Goal: Information Seeking & Learning: Learn about a topic

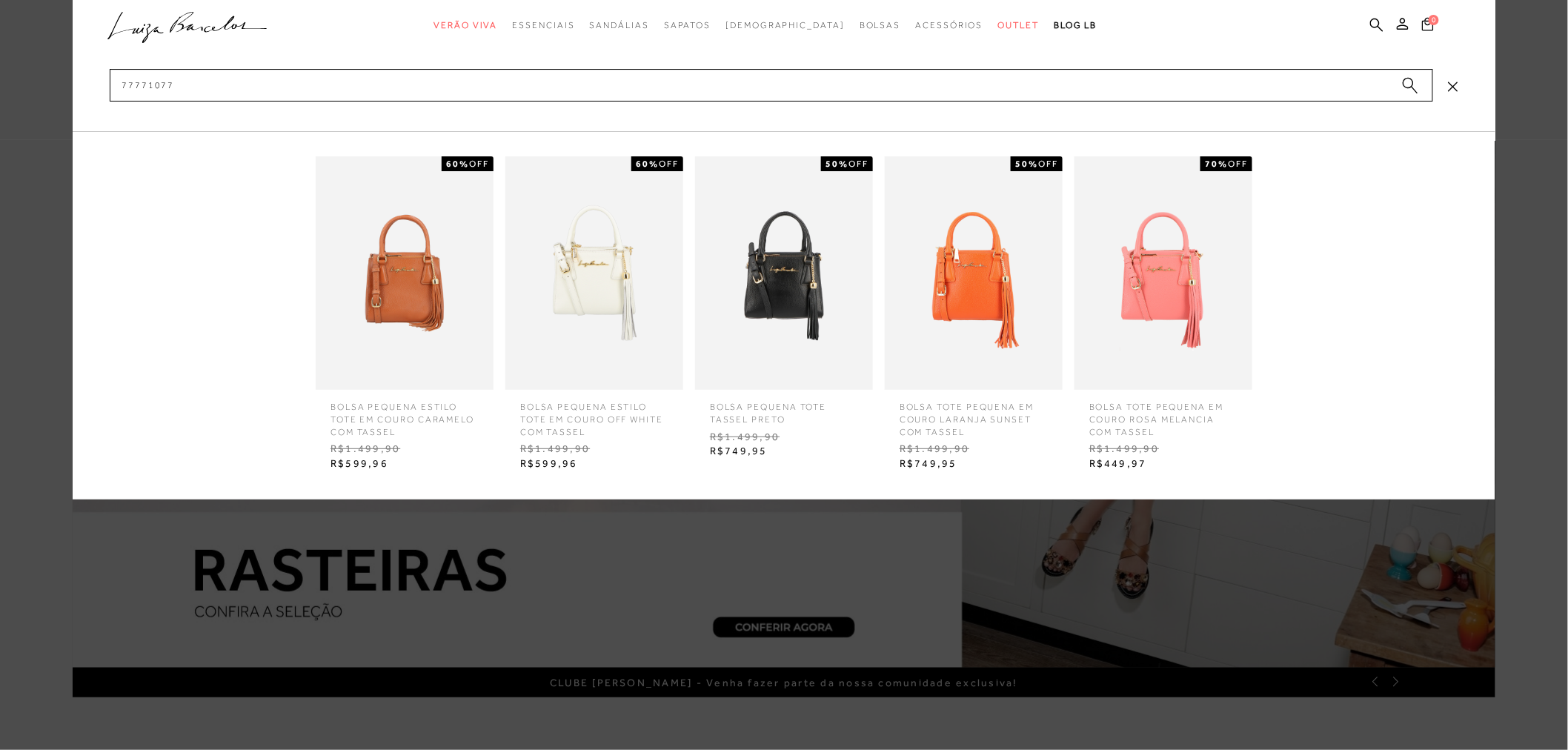
type input "77771077"
click at [779, 323] on img at bounding box center [784, 274] width 178 height 234
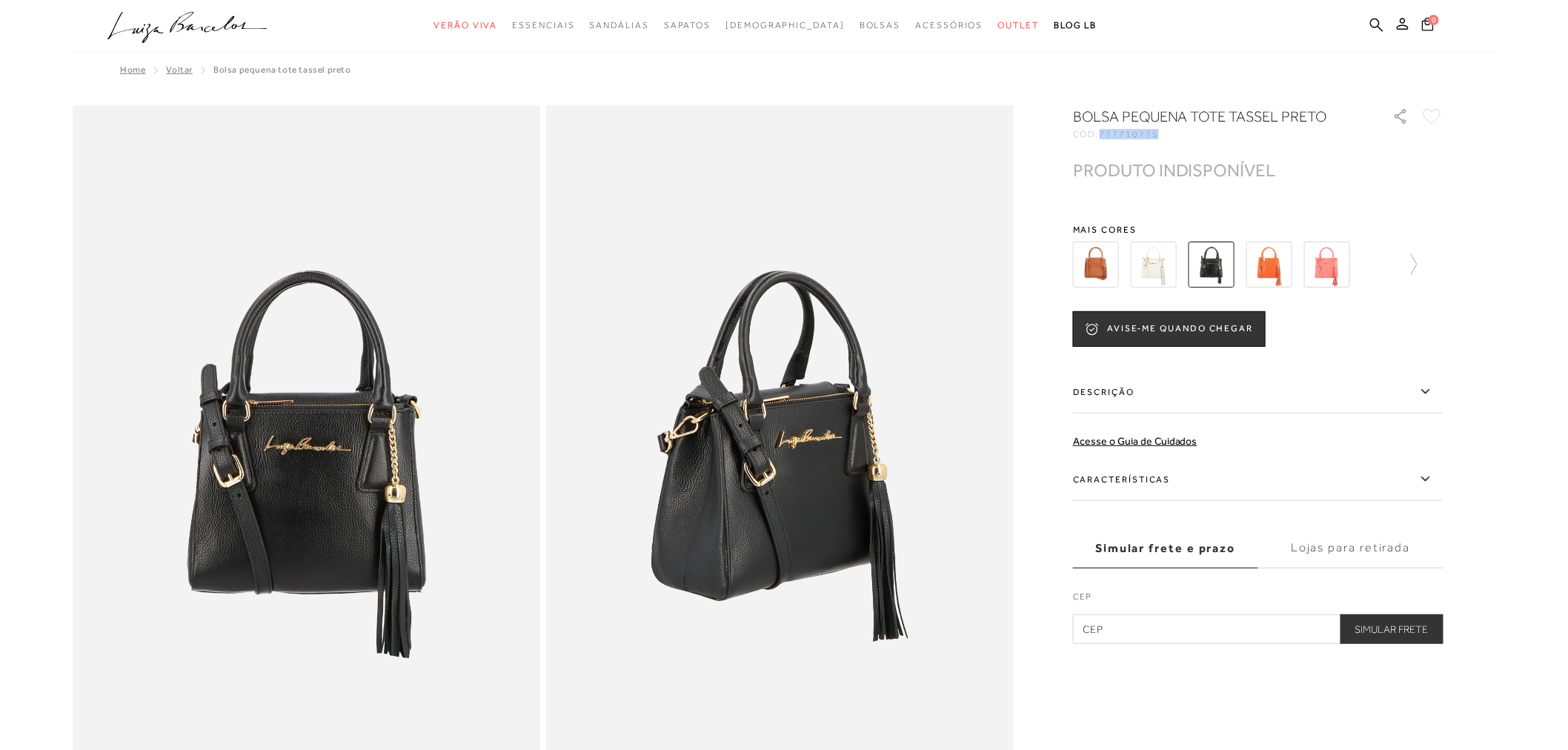
drag, startPoint x: 1102, startPoint y: 130, endPoint x: 1174, endPoint y: 129, distance: 72.0
click at [1174, 129] on div "CÓD: 777710775" at bounding box center [1221, 134] width 297 height 9
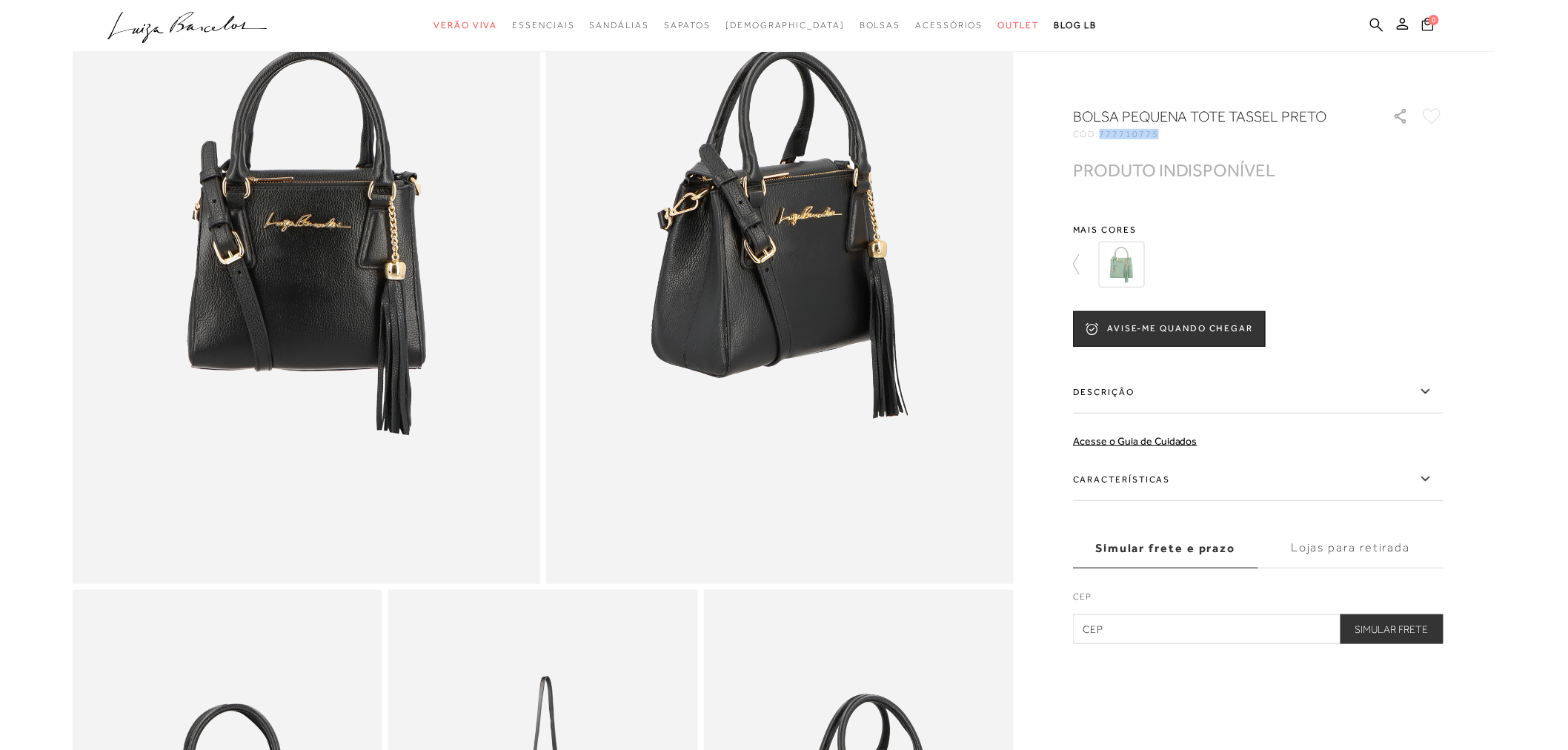
scroll to position [247, 0]
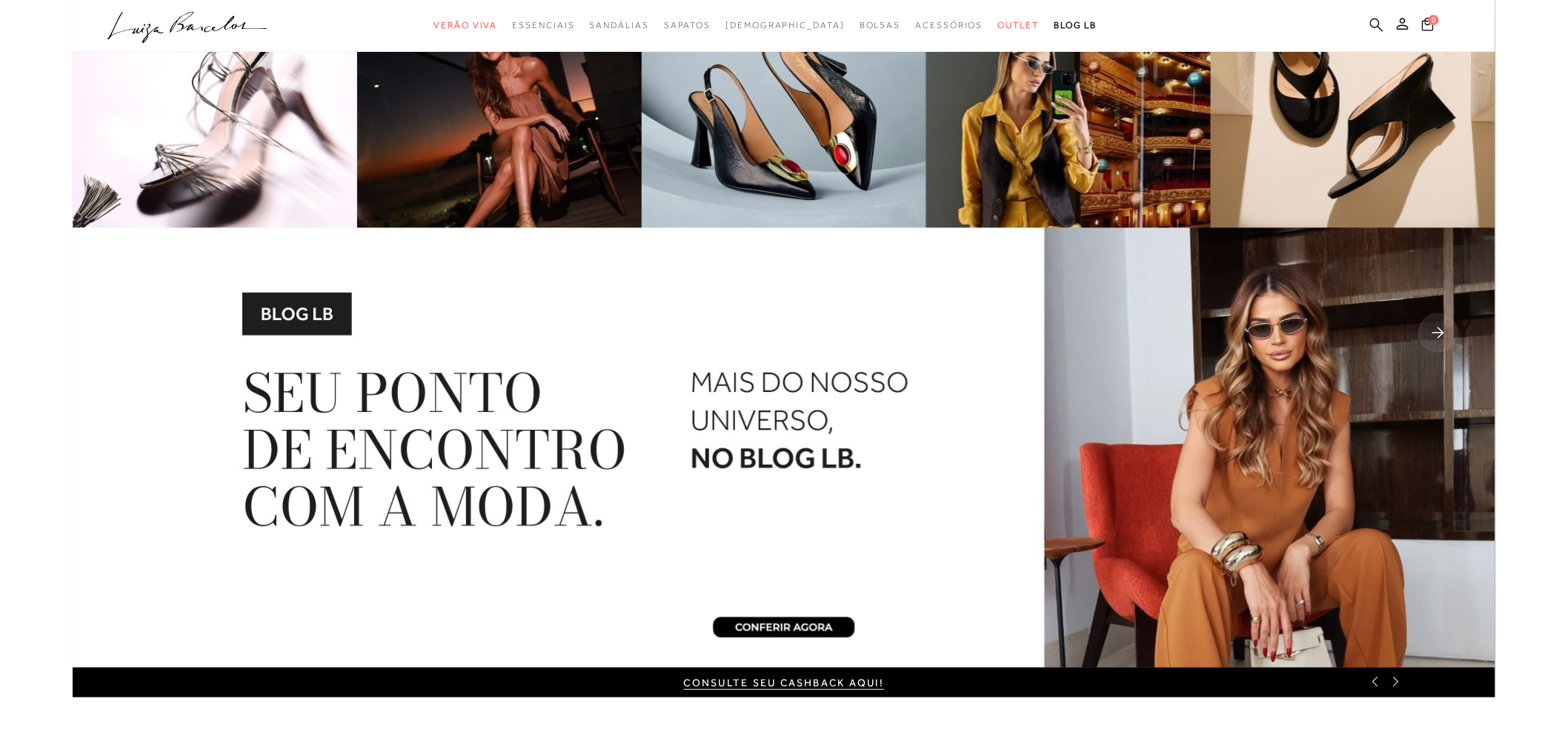
click at [1371, 23] on icon at bounding box center [1377, 24] width 13 height 13
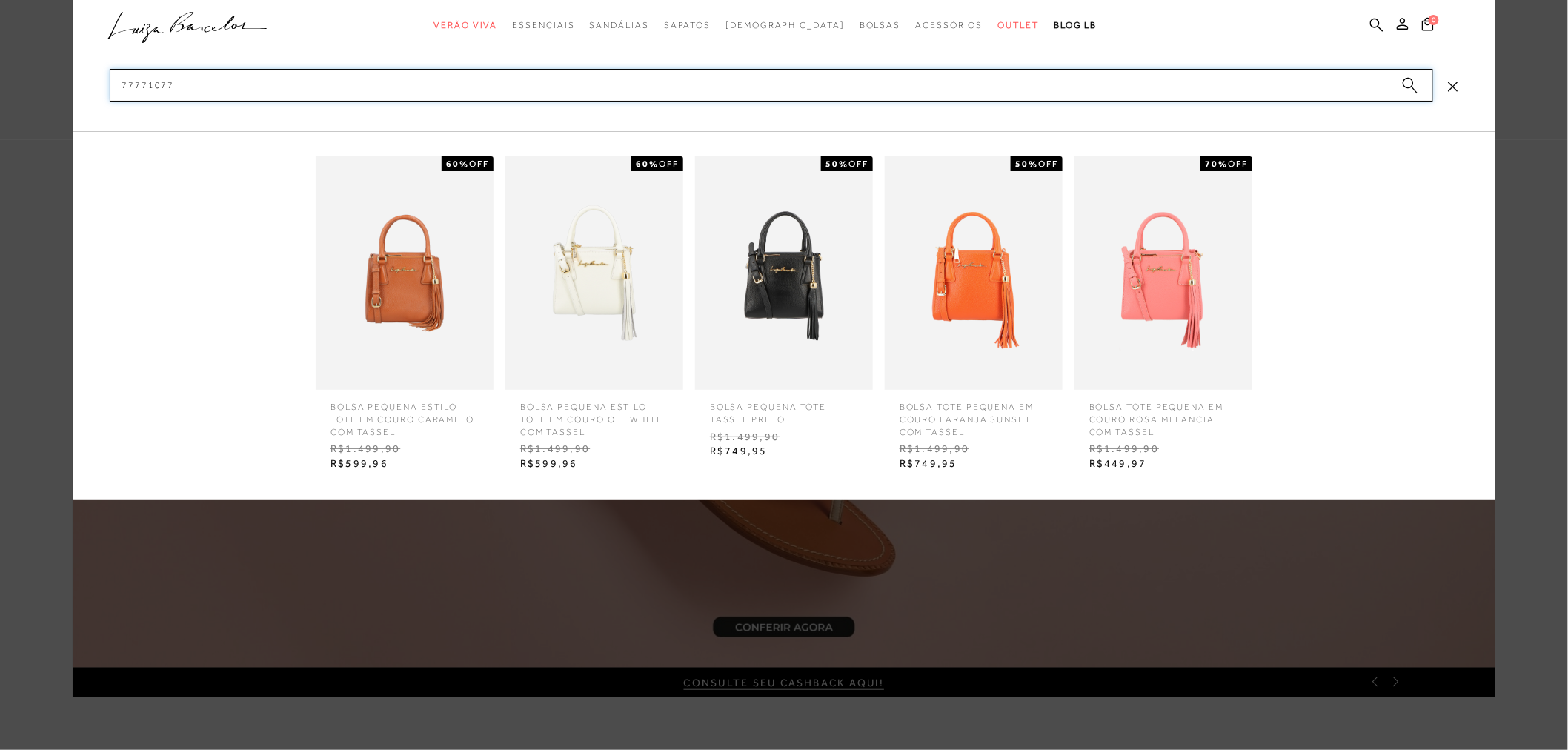
type input "77771077"
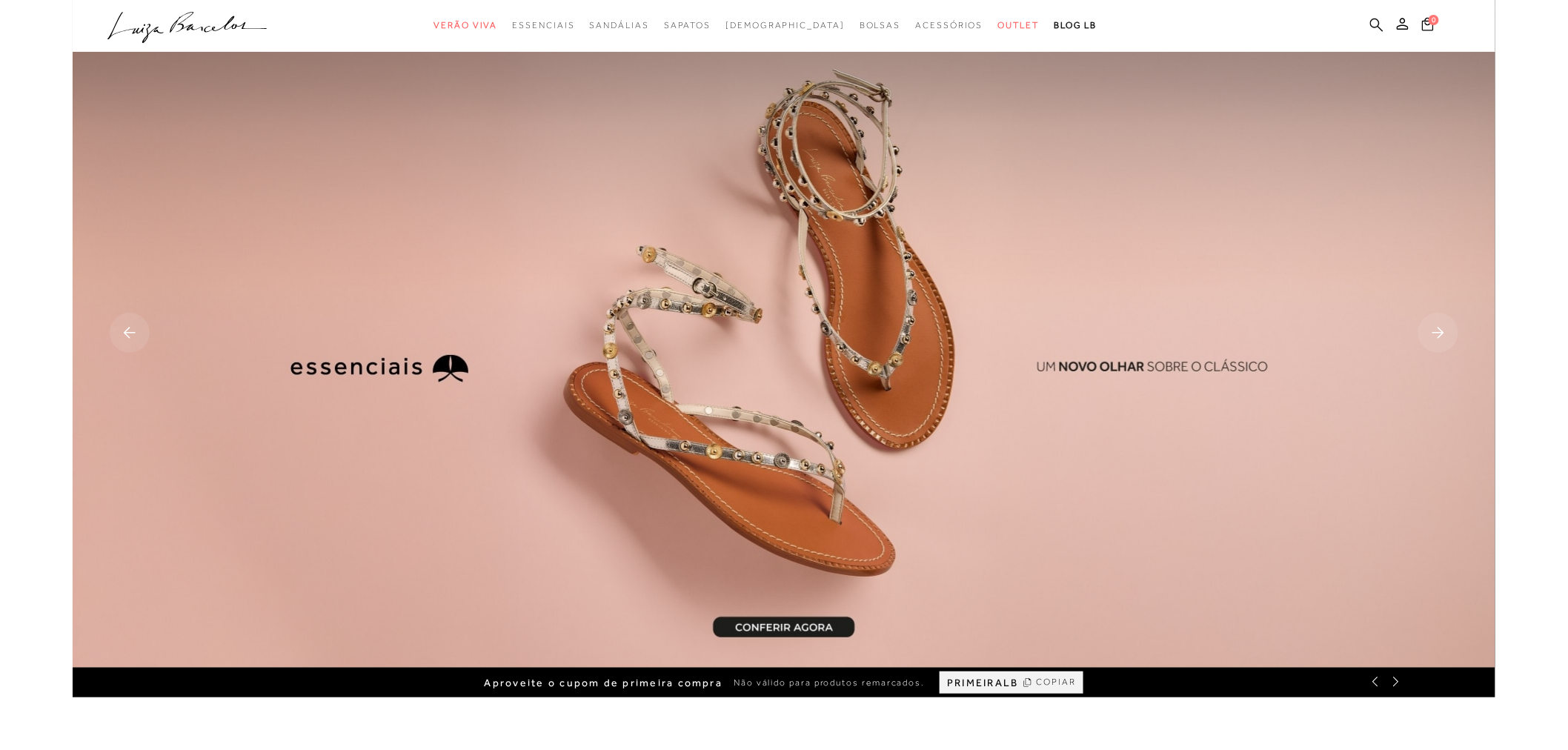
click at [1375, 25] on icon at bounding box center [1377, 25] width 13 height 14
click at [1372, 20] on icon at bounding box center [1377, 25] width 13 height 14
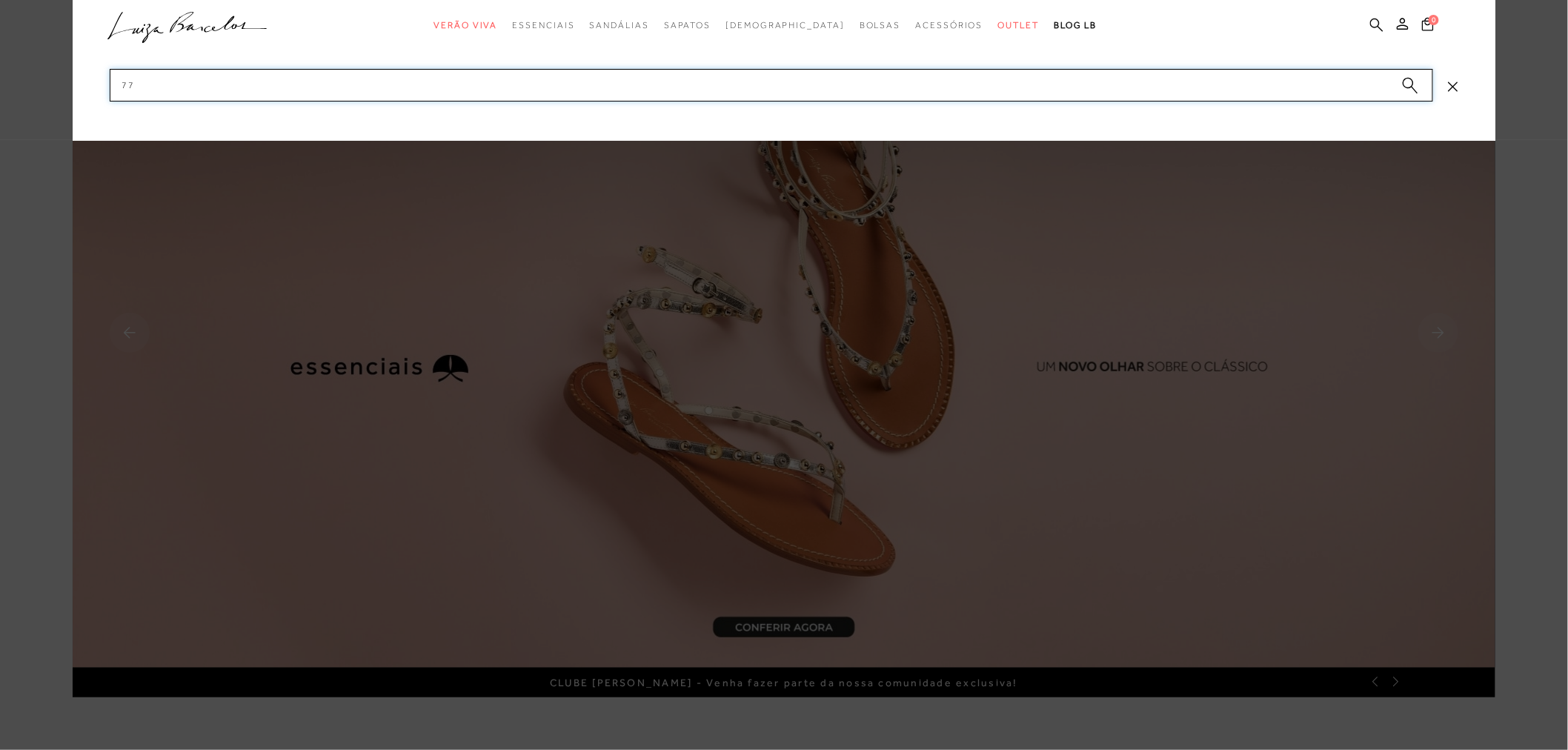
type input "7"
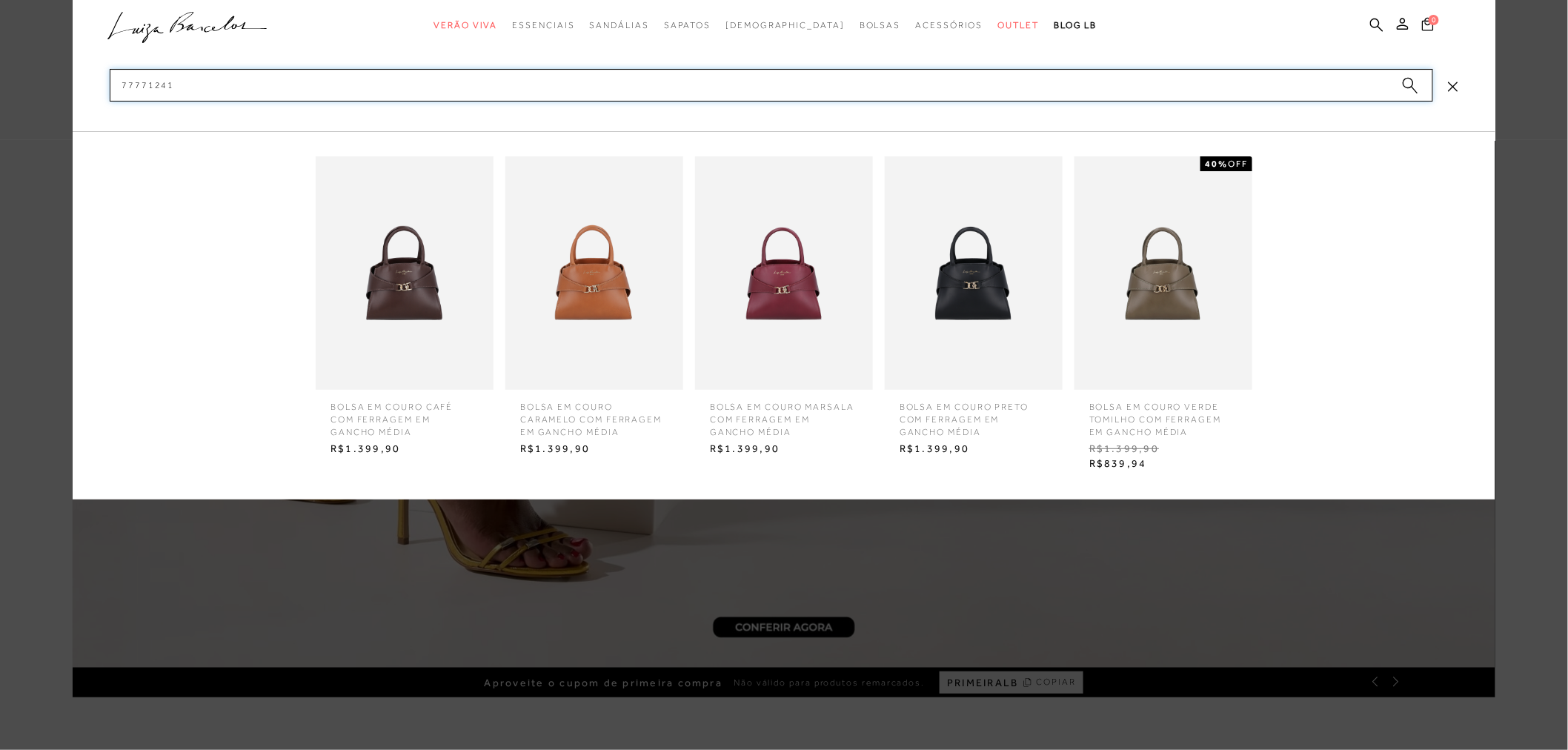
type input "77771241"
click at [971, 269] on img at bounding box center [973, 274] width 178 height 234
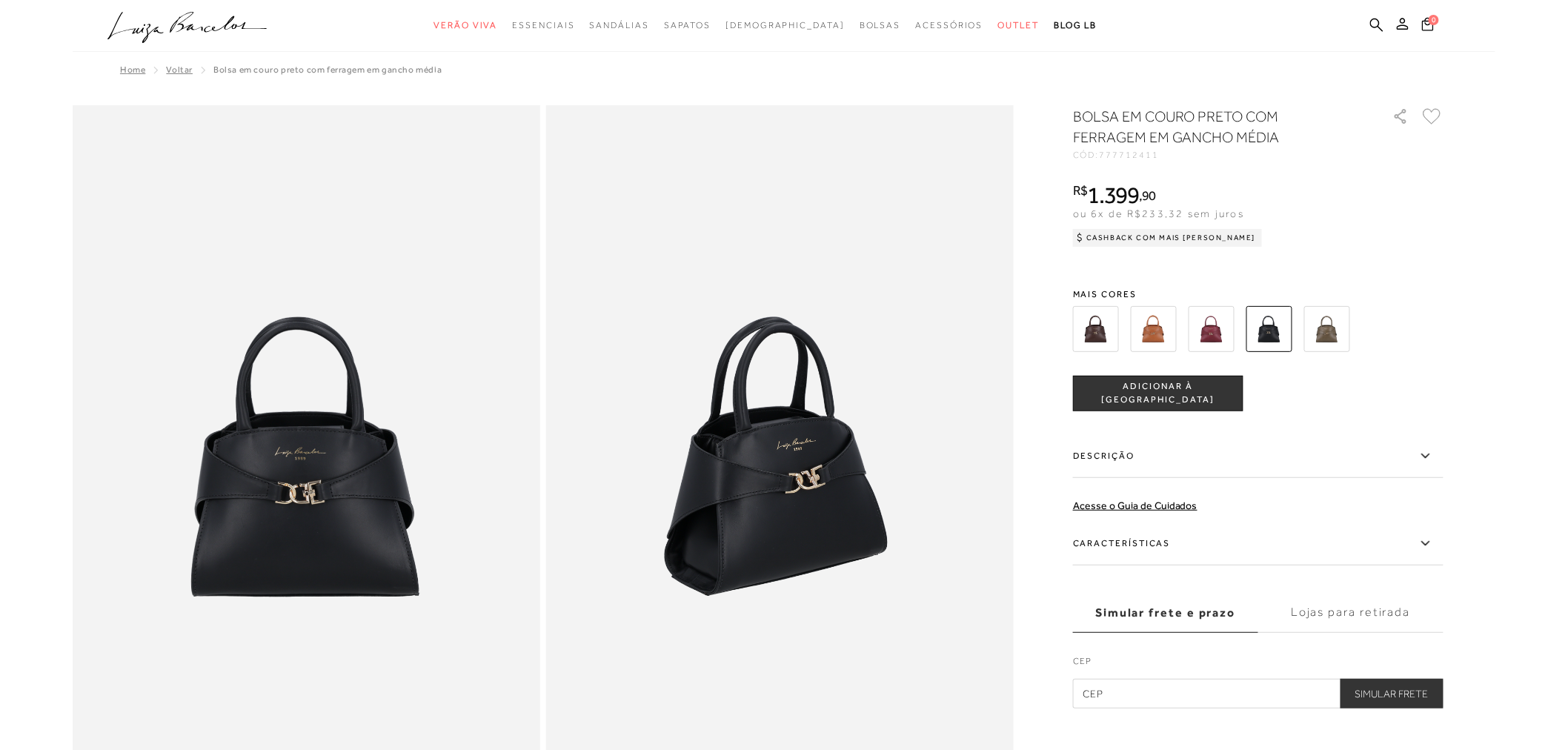
click at [1159, 452] on label "Descrição" at bounding box center [1258, 456] width 370 height 43
click at [0, 0] on input "Descrição" at bounding box center [0, 0] width 0 height 0
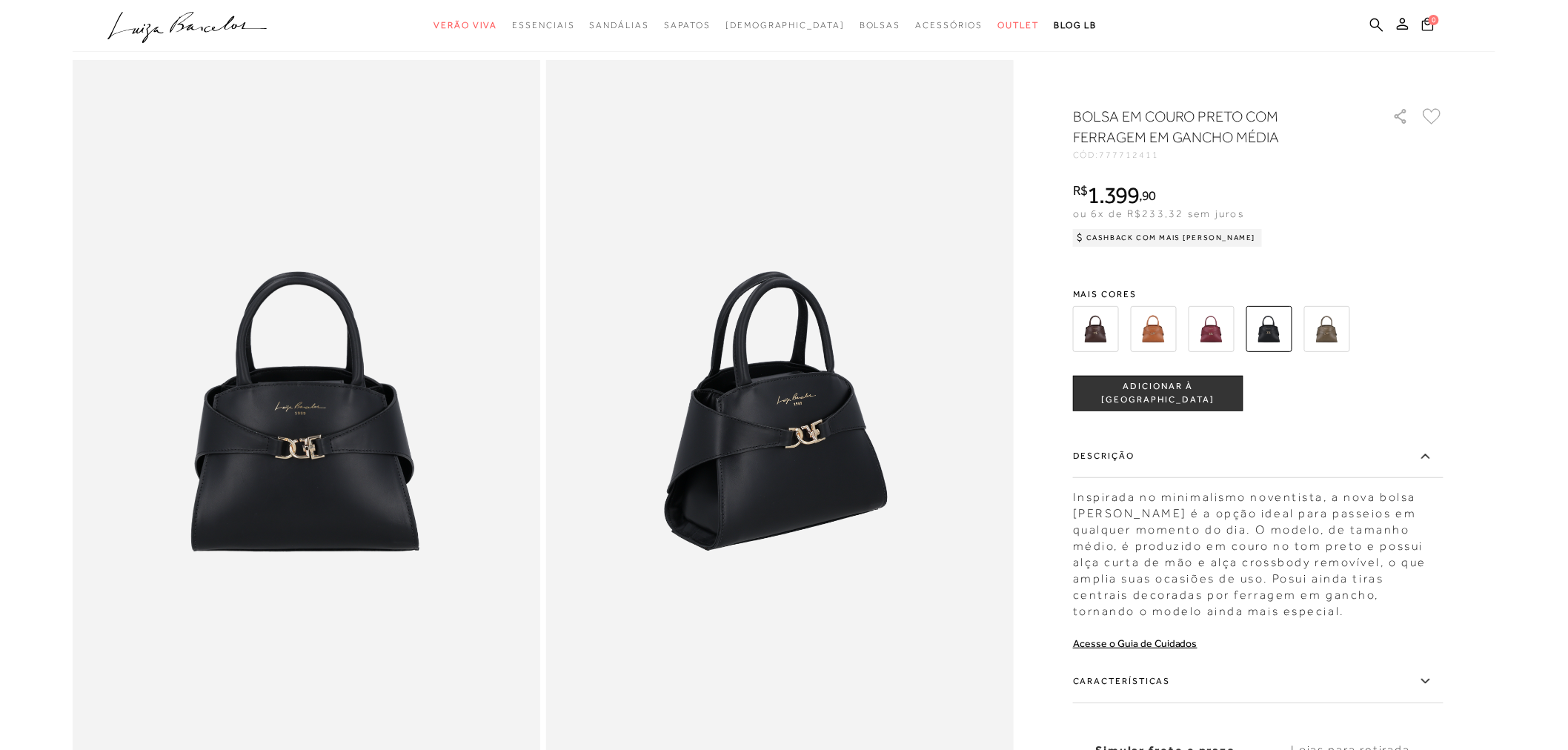
scroll to position [82, 0]
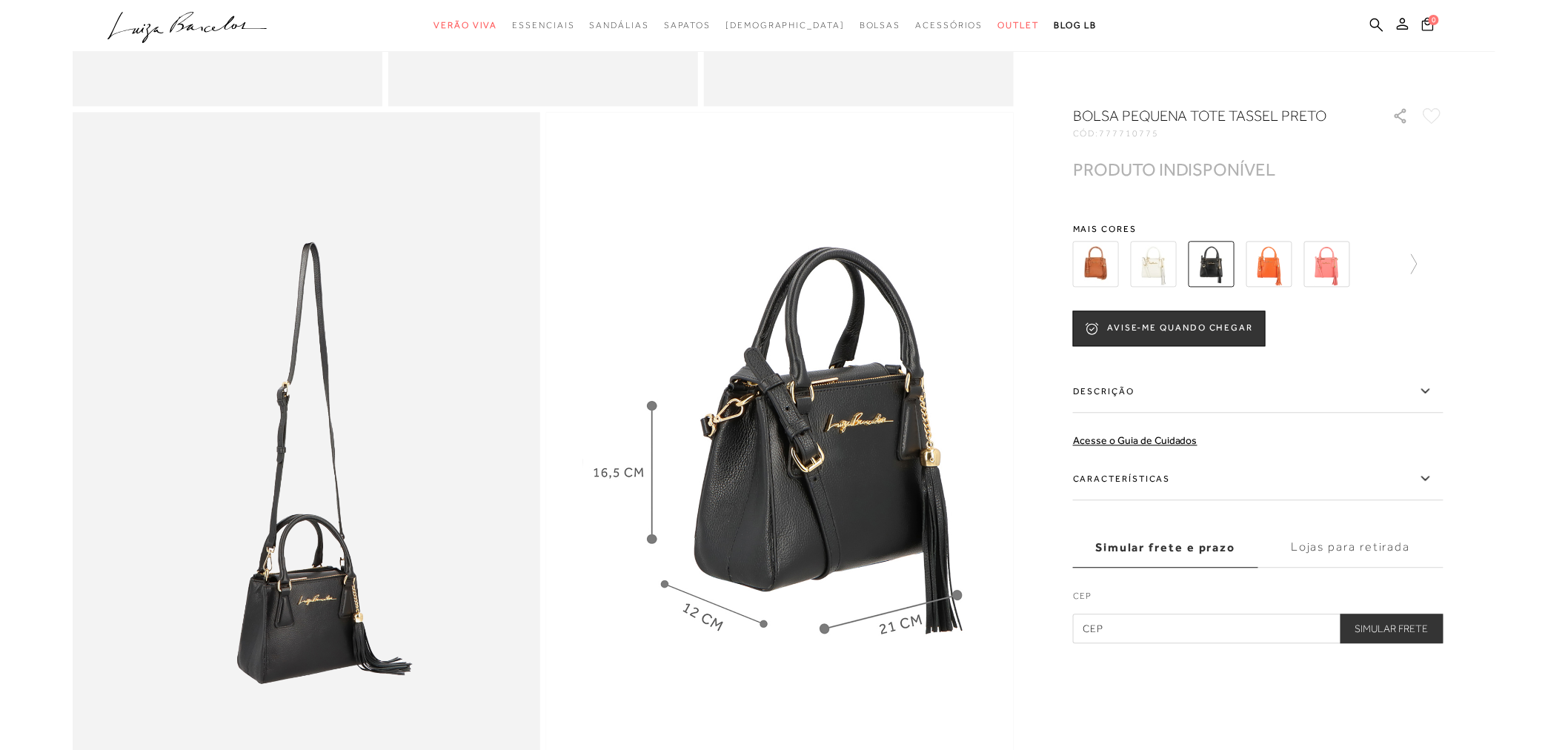
scroll to position [1287, 0]
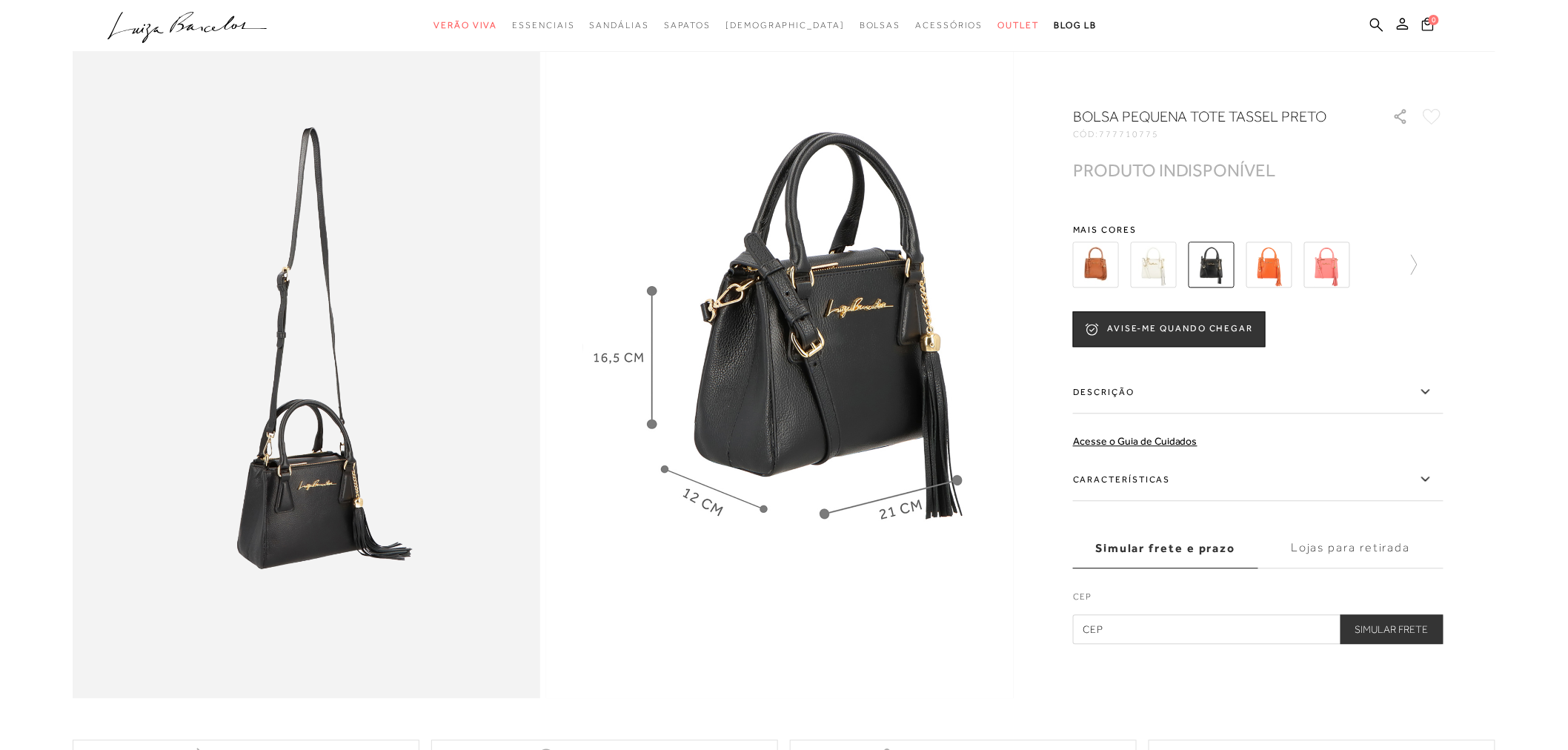
click at [324, 343] on img at bounding box center [306, 348] width 467 height 702
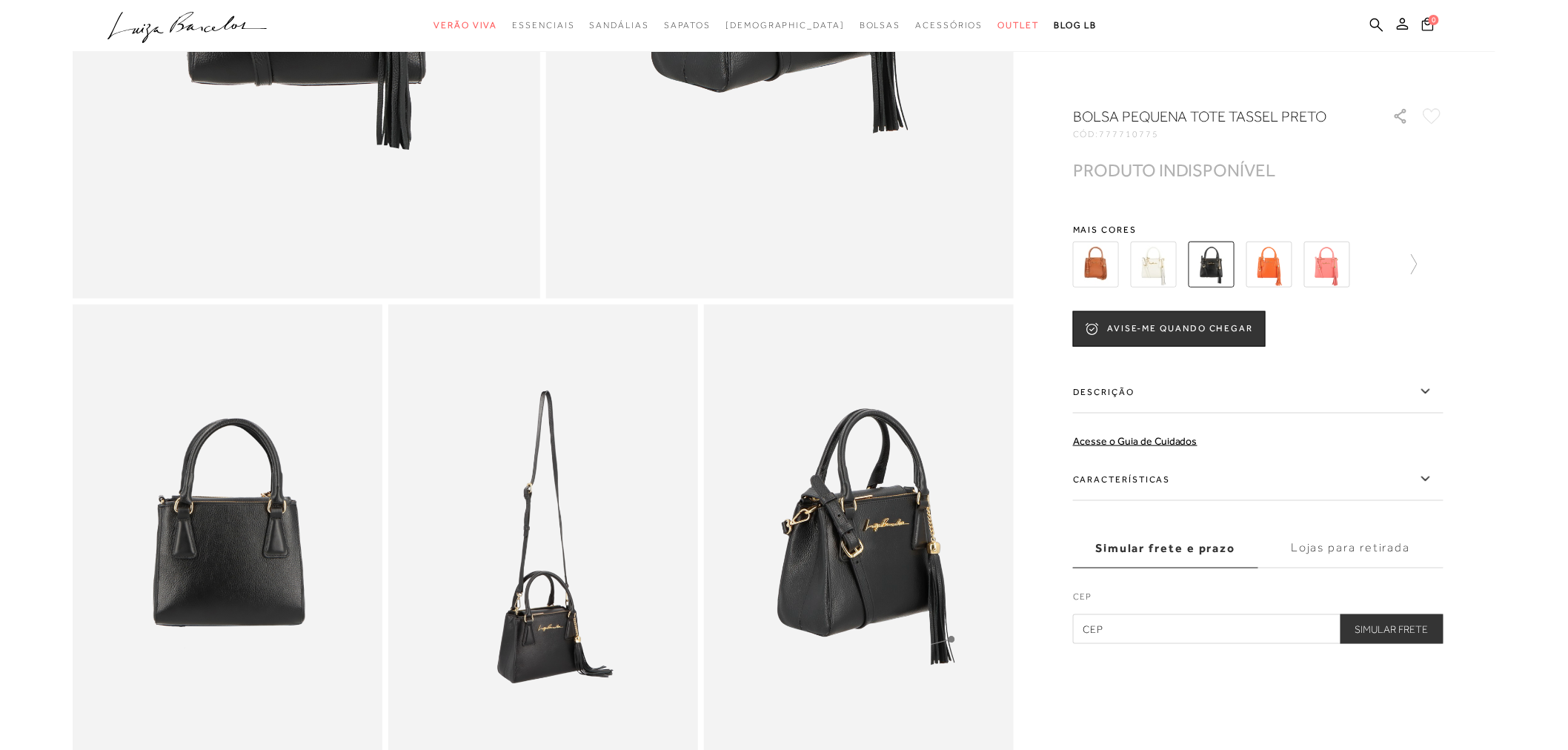
scroll to position [216, 0]
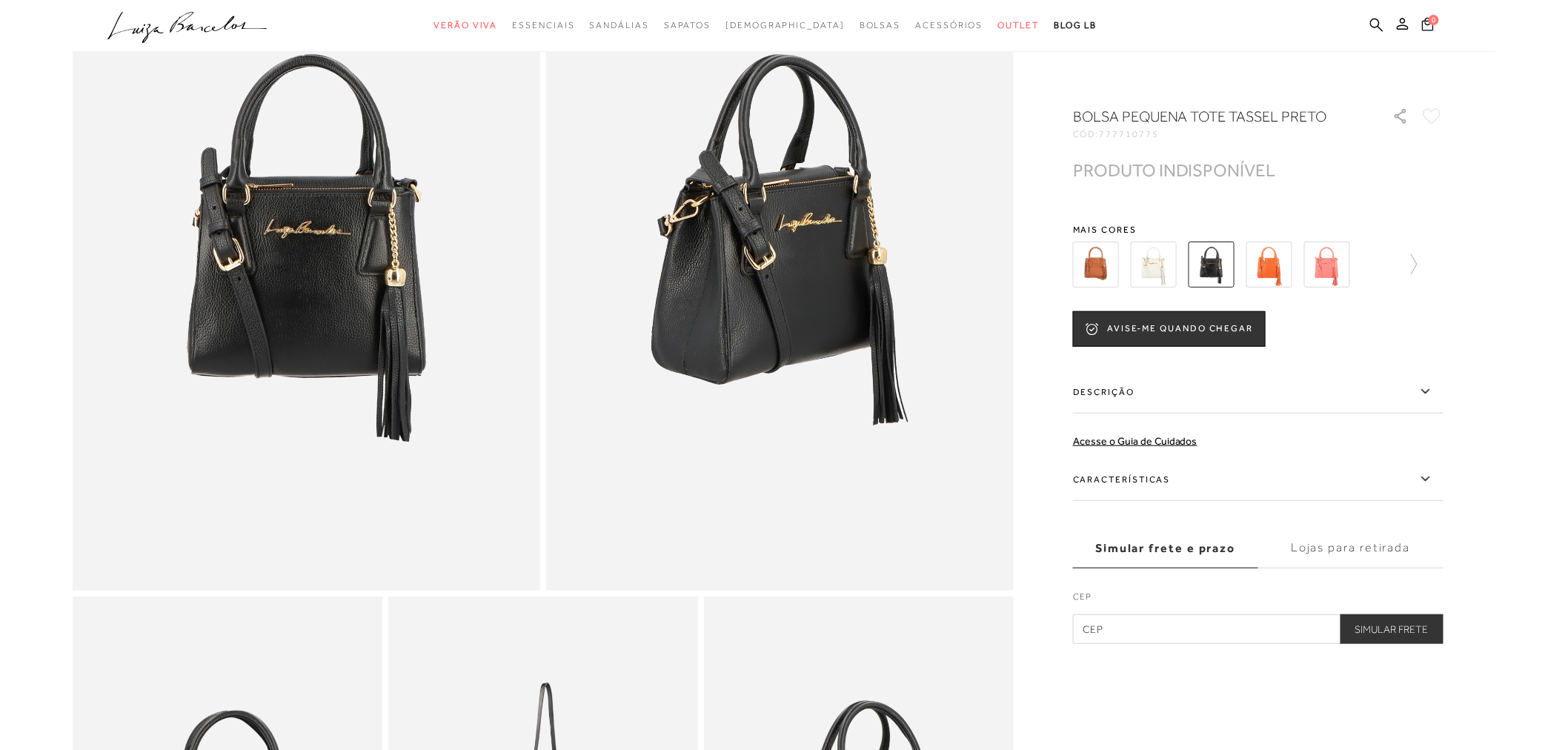
click at [1198, 400] on label "Descrição" at bounding box center [1258, 391] width 370 height 43
click at [0, 0] on input "Descrição" at bounding box center [0, 0] width 0 height 0
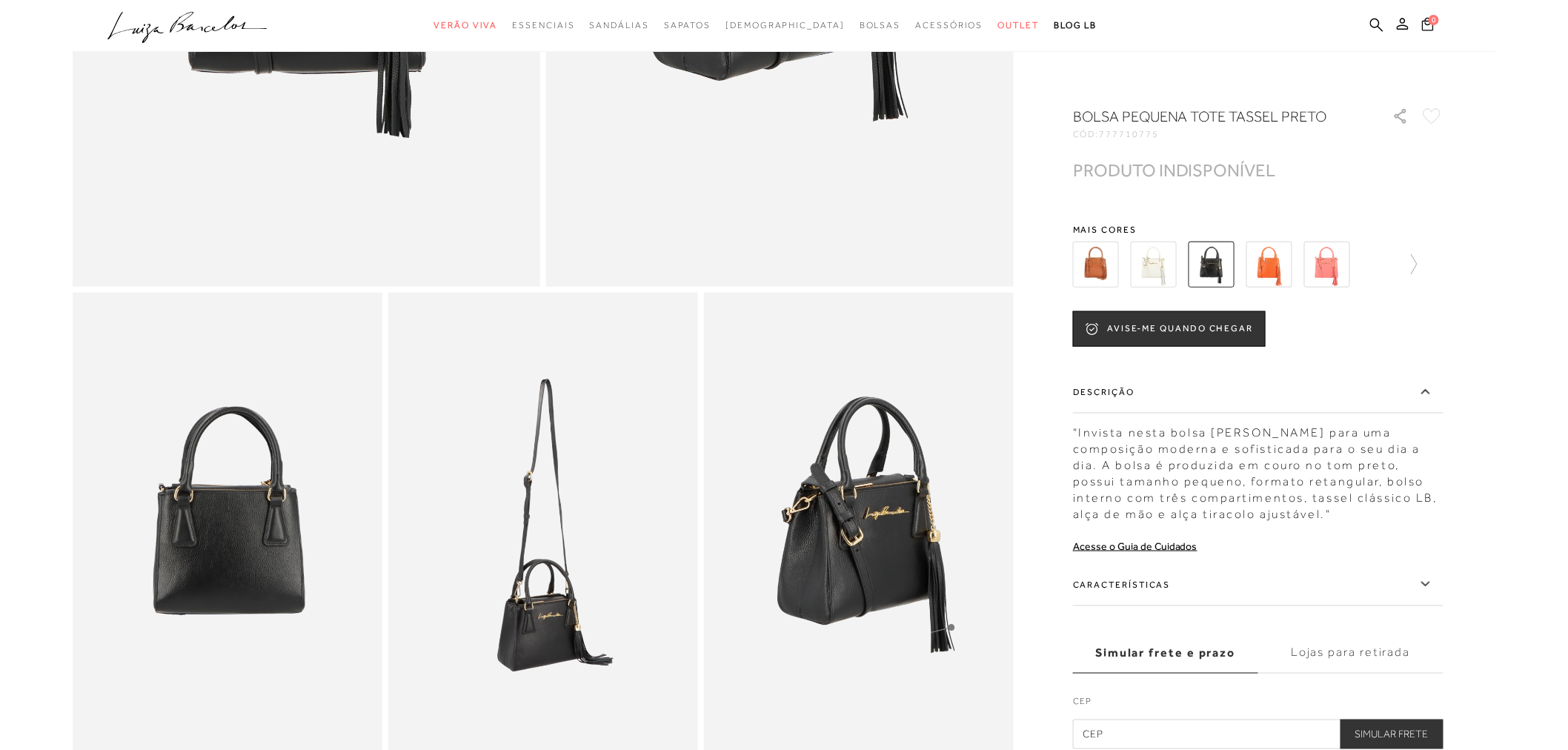
scroll to position [628, 0]
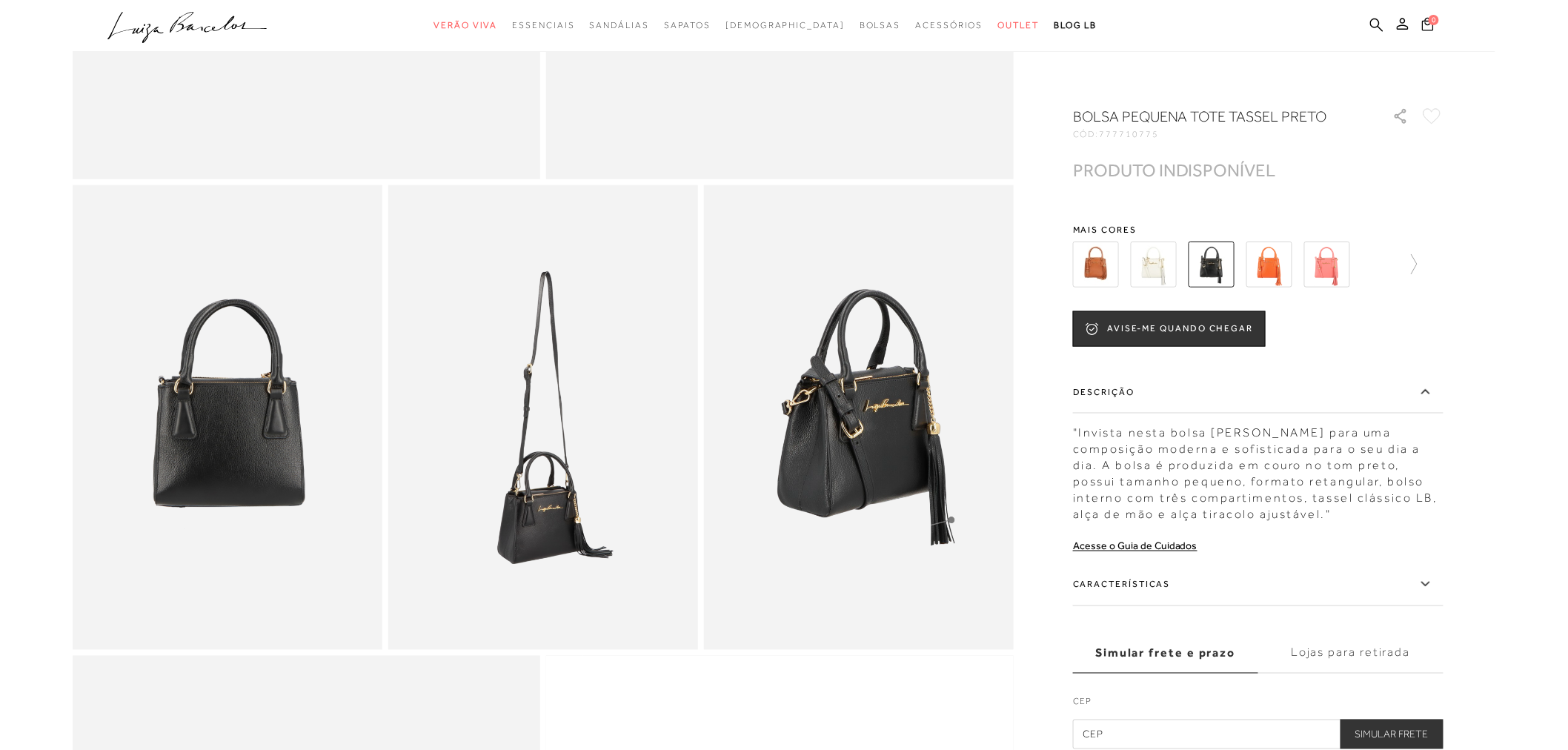
click at [1421, 585] on icon at bounding box center [1425, 584] width 18 height 19
click at [0, 0] on input "Características" at bounding box center [0, 0] width 0 height 0
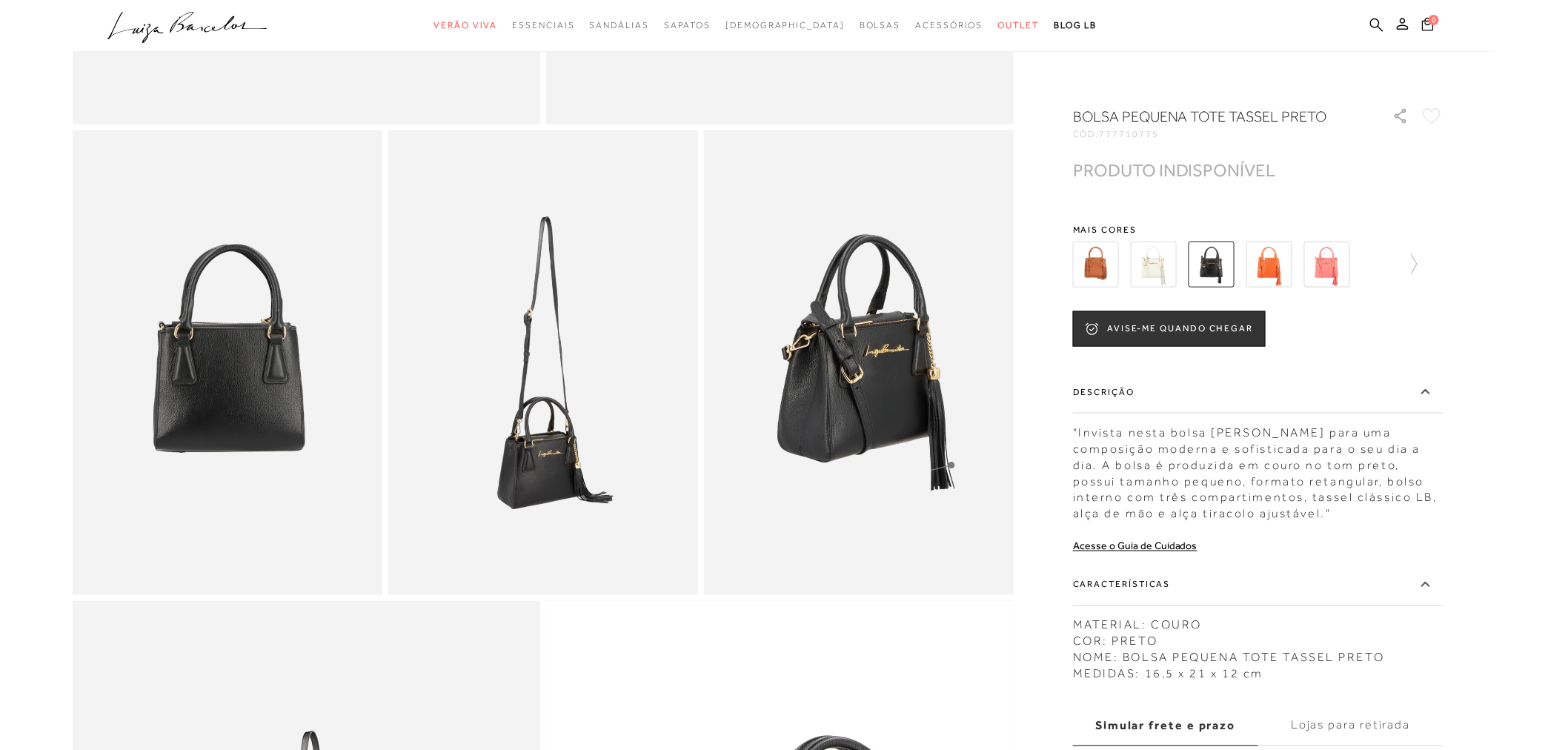
scroll to position [793, 0]
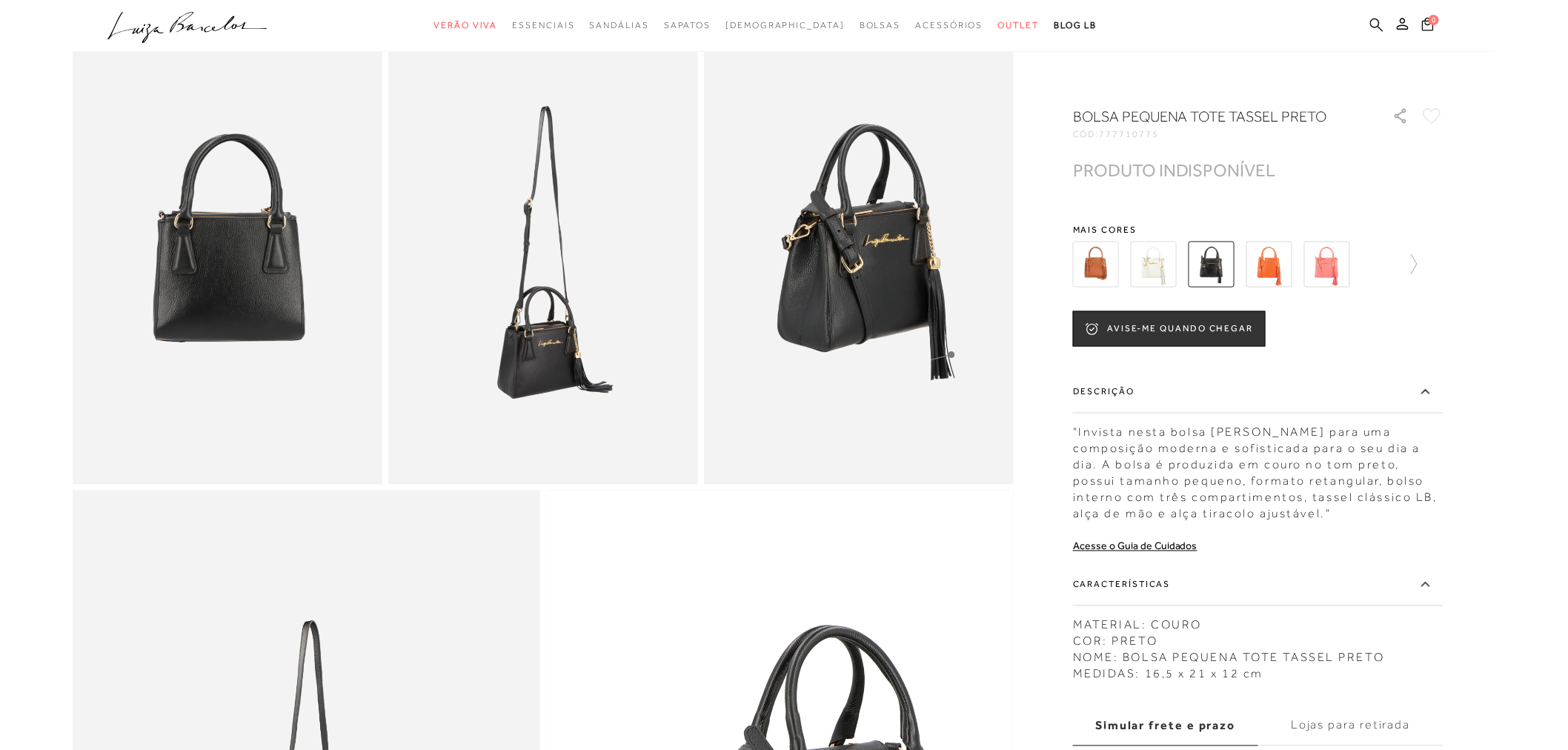
click at [1373, 25] on icon at bounding box center [1377, 24] width 13 height 13
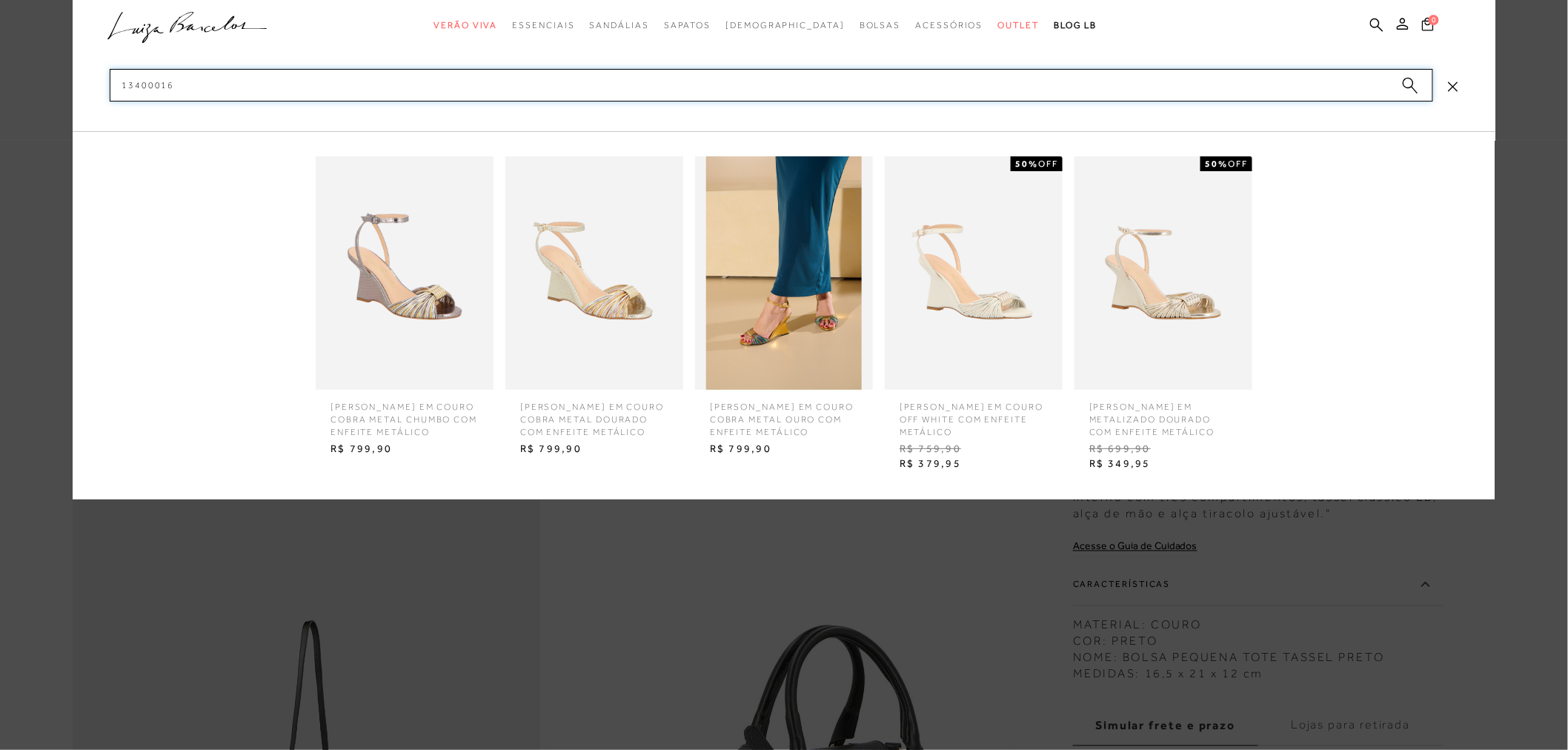
type input "13400016"
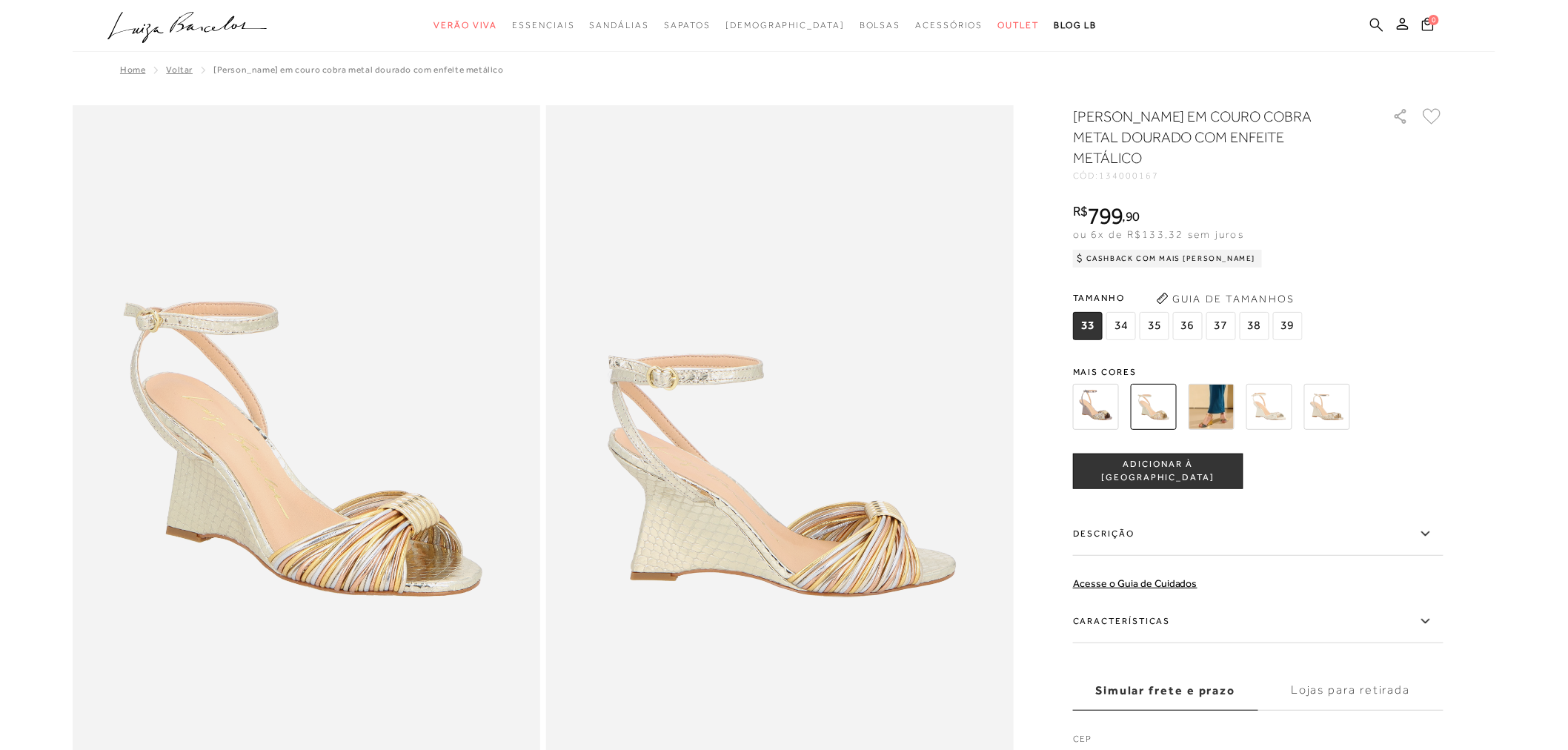
click at [1374, 23] on icon at bounding box center [1377, 25] width 13 height 14
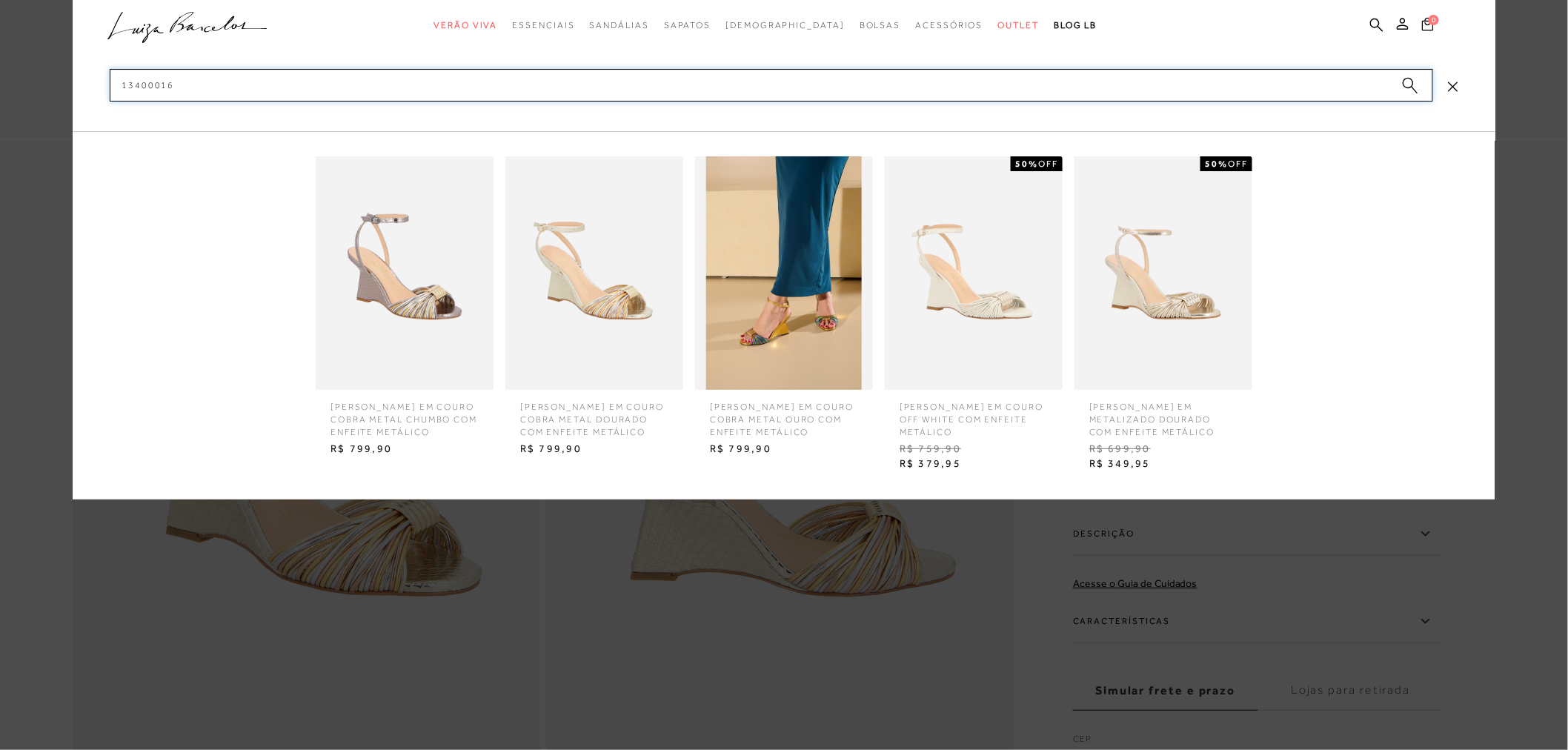
type input "13400016"
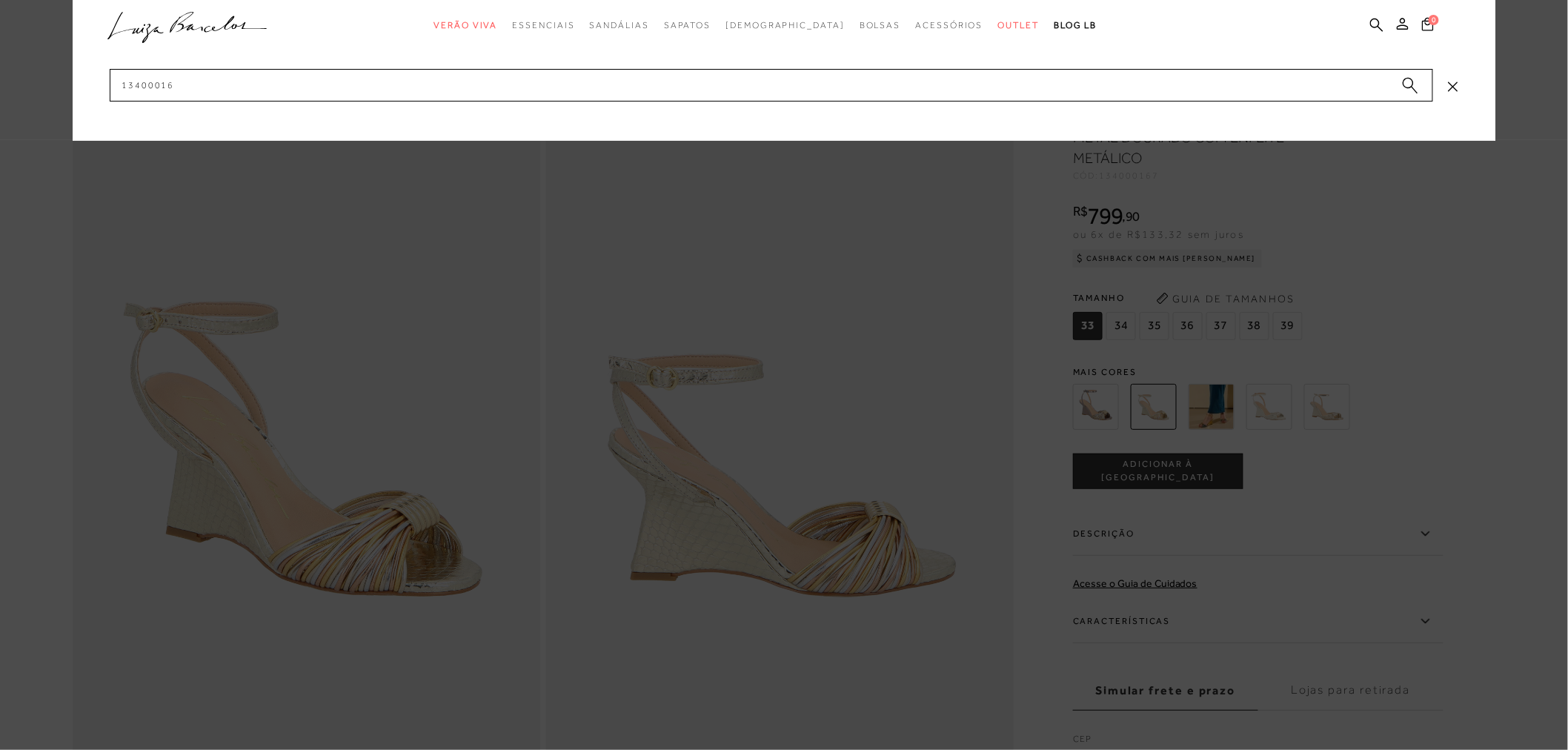
click at [1454, 81] on icon at bounding box center [1453, 87] width 11 height 11
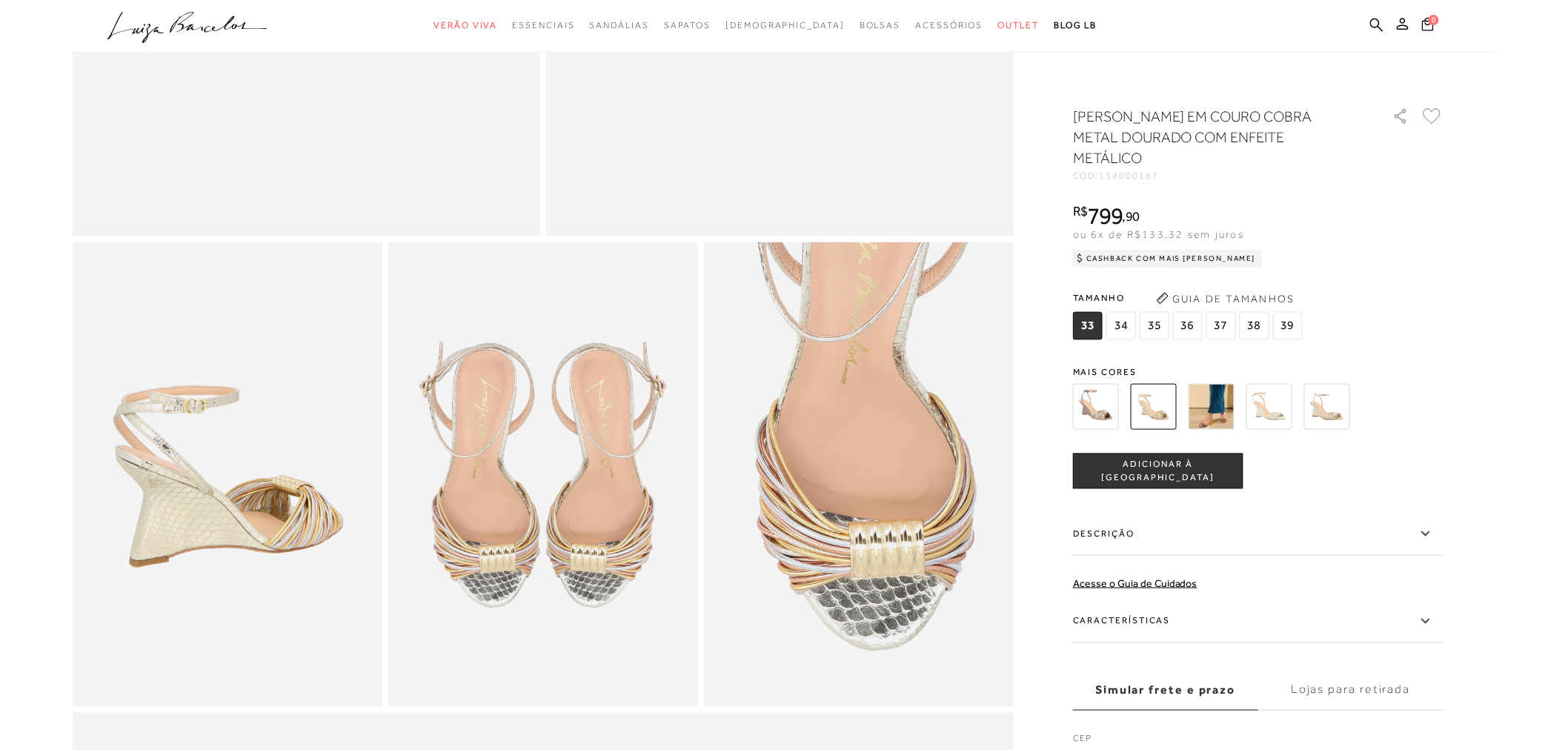
scroll to position [576, 0]
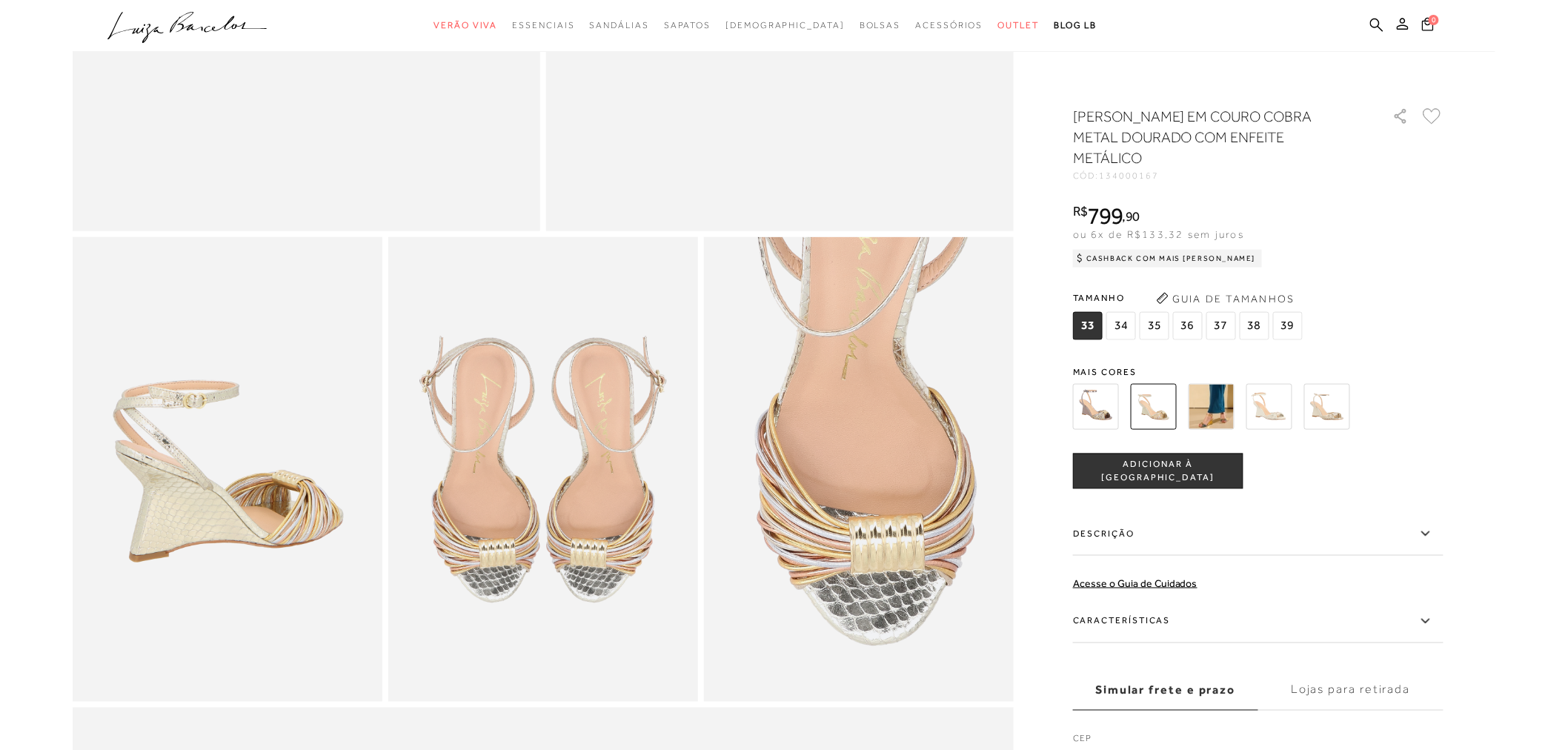
click at [1132, 529] on label "Descrição" at bounding box center [1258, 534] width 370 height 43
click at [0, 0] on input "Descrição" at bounding box center [0, 0] width 0 height 0
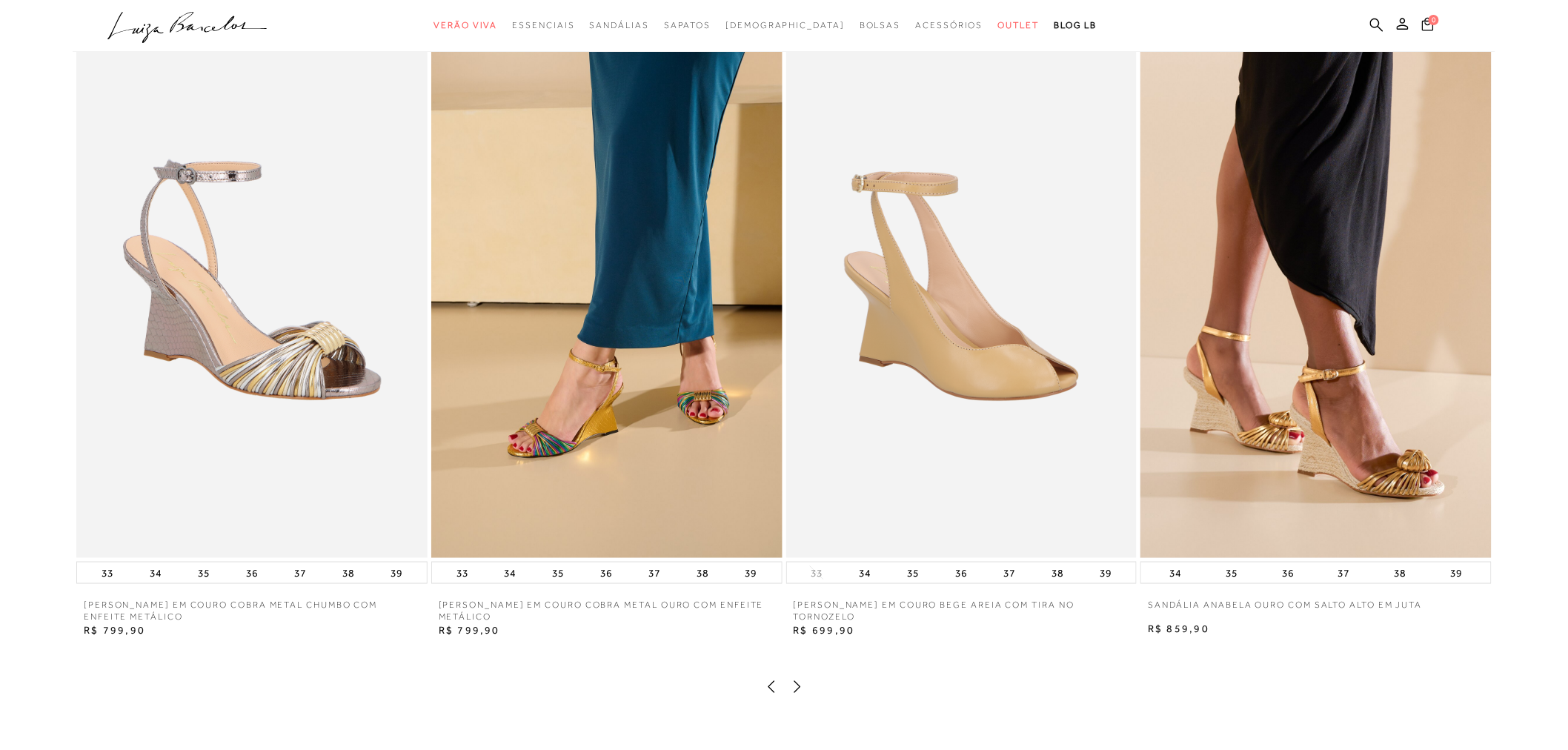
scroll to position [2965, 0]
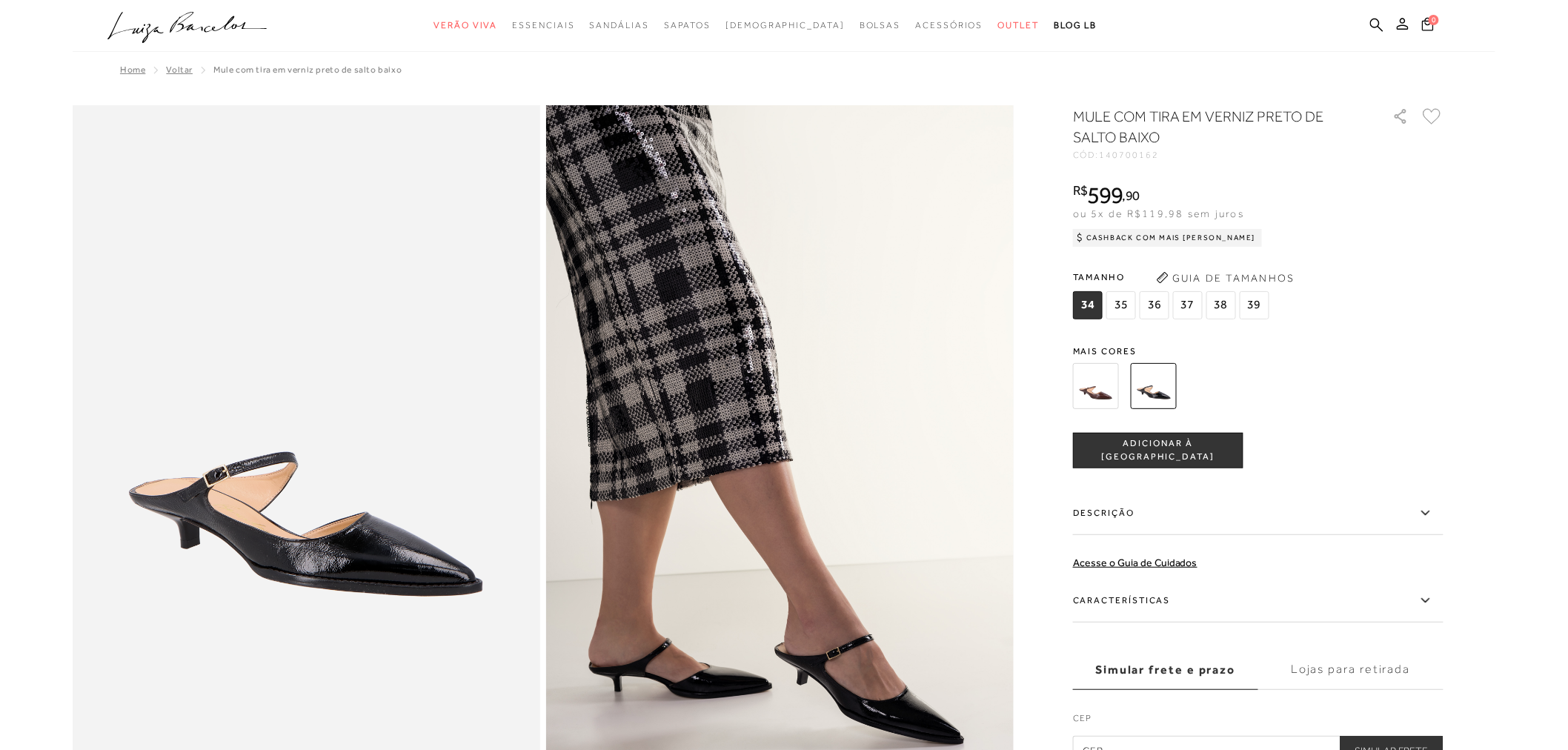
click at [1130, 506] on label "Descrição" at bounding box center [1258, 514] width 370 height 43
click at [0, 0] on input "Descrição" at bounding box center [0, 0] width 0 height 0
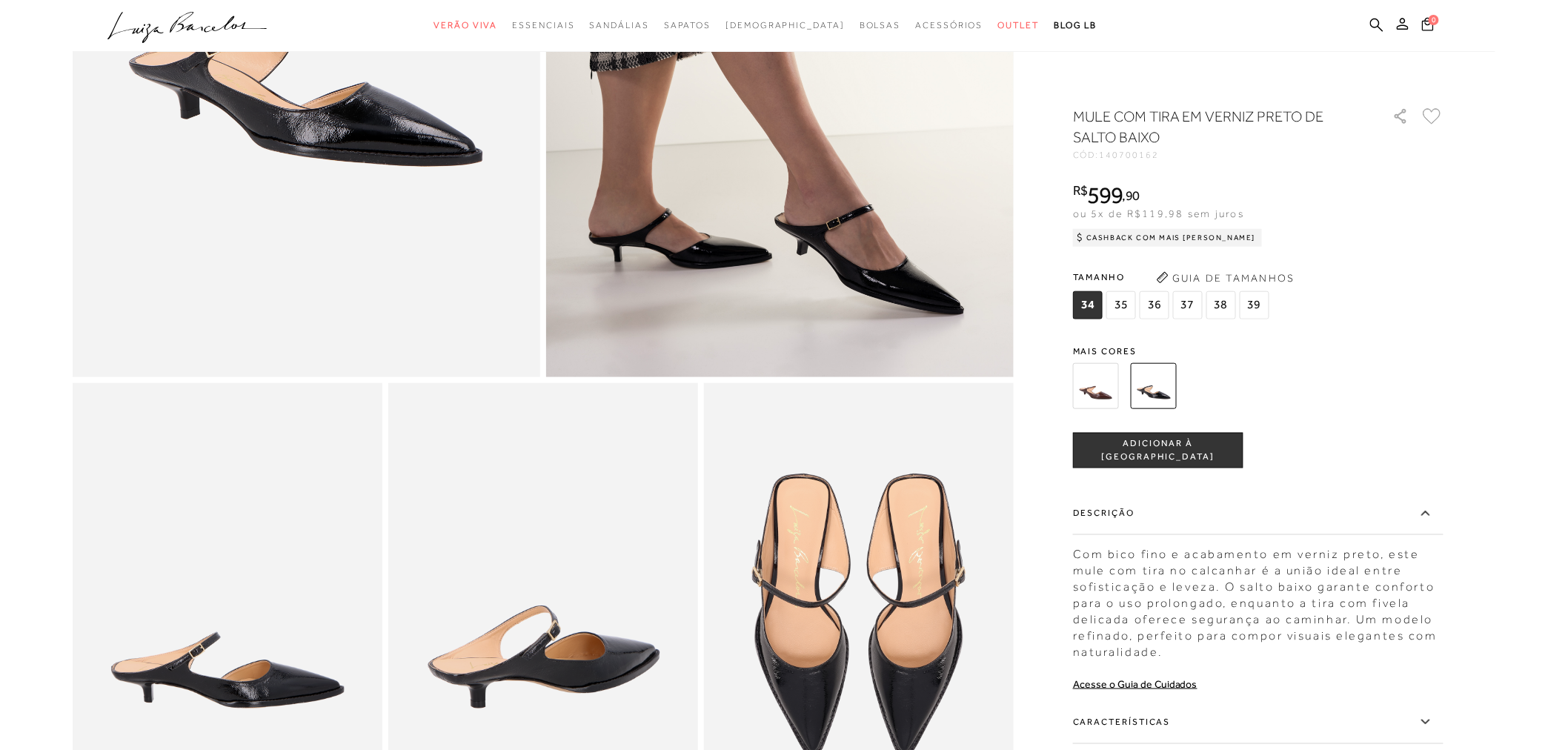
scroll to position [576, 0]
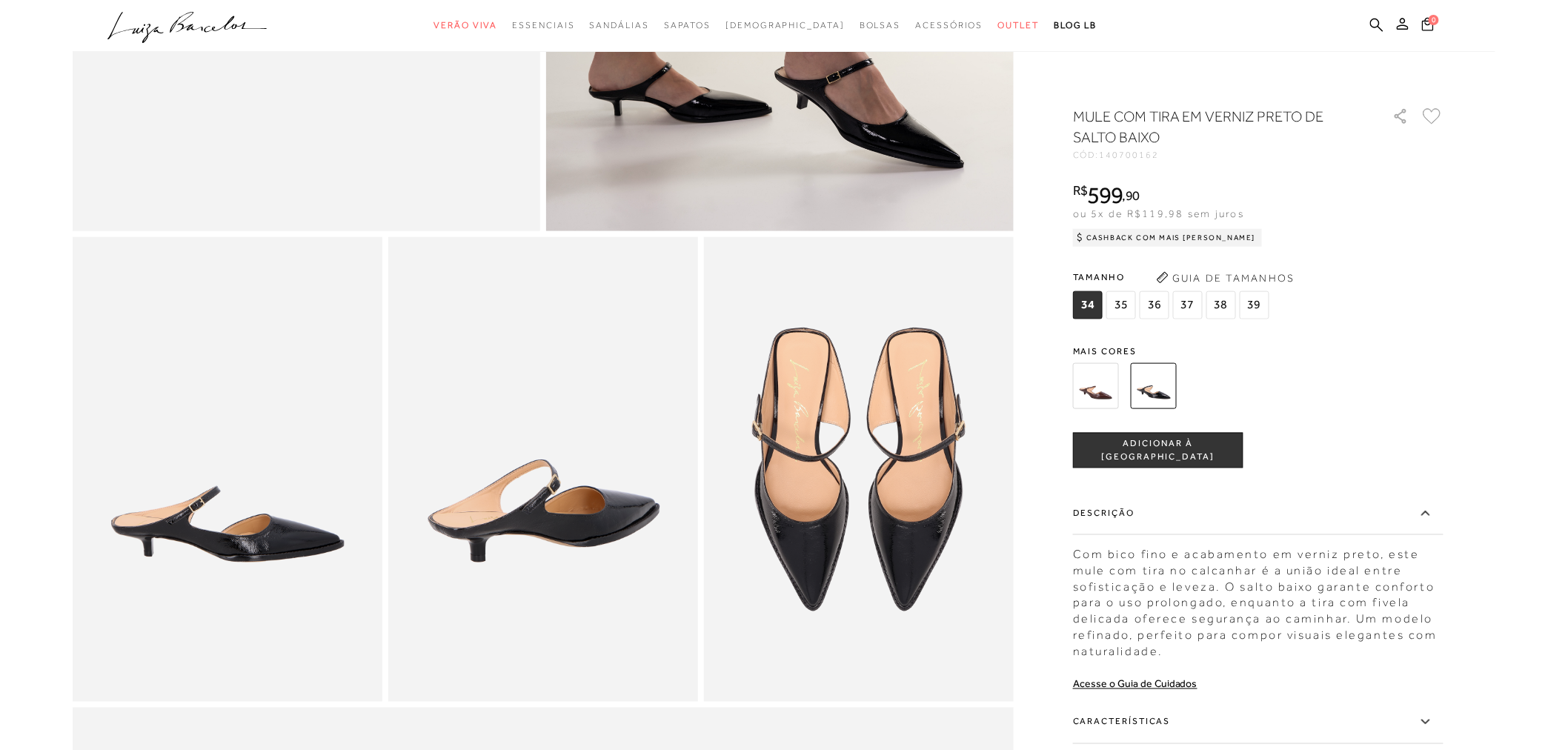
click at [1411, 723] on label "Características" at bounding box center [1258, 723] width 370 height 43
click at [0, 0] on input "Características" at bounding box center [0, 0] width 0 height 0
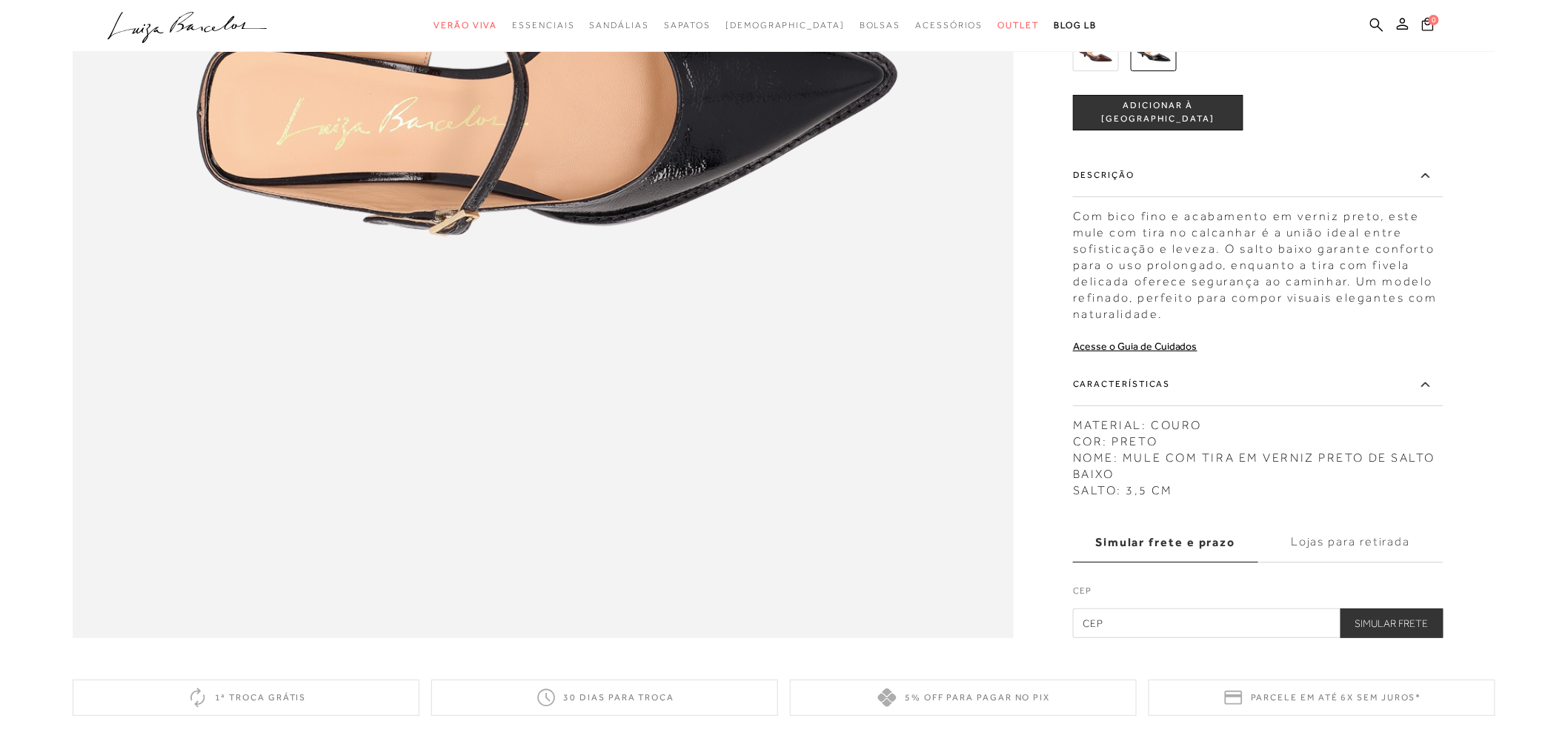
scroll to position [2053, 0]
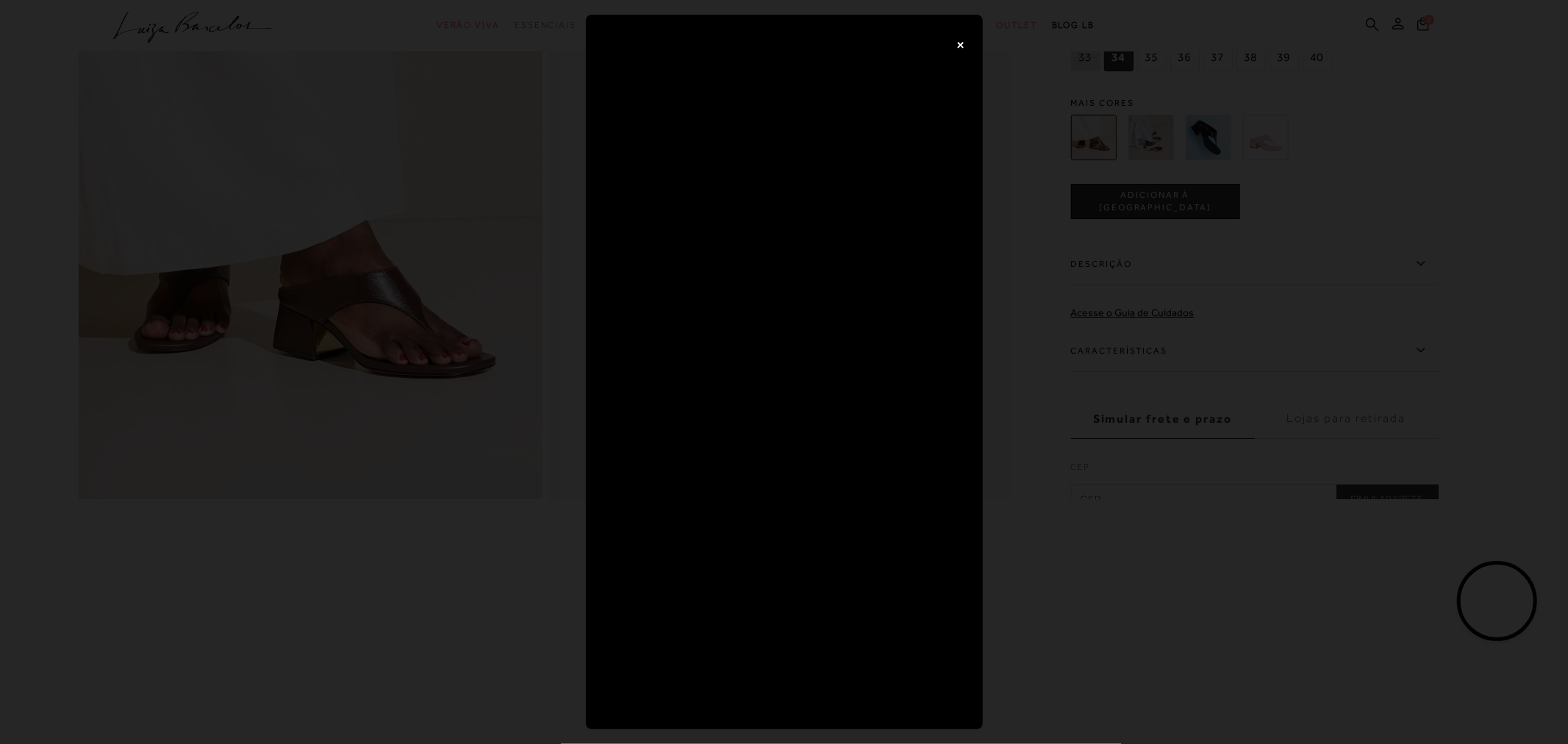
click at [967, 47] on button "×" at bounding box center [960, 43] width 29 height 29
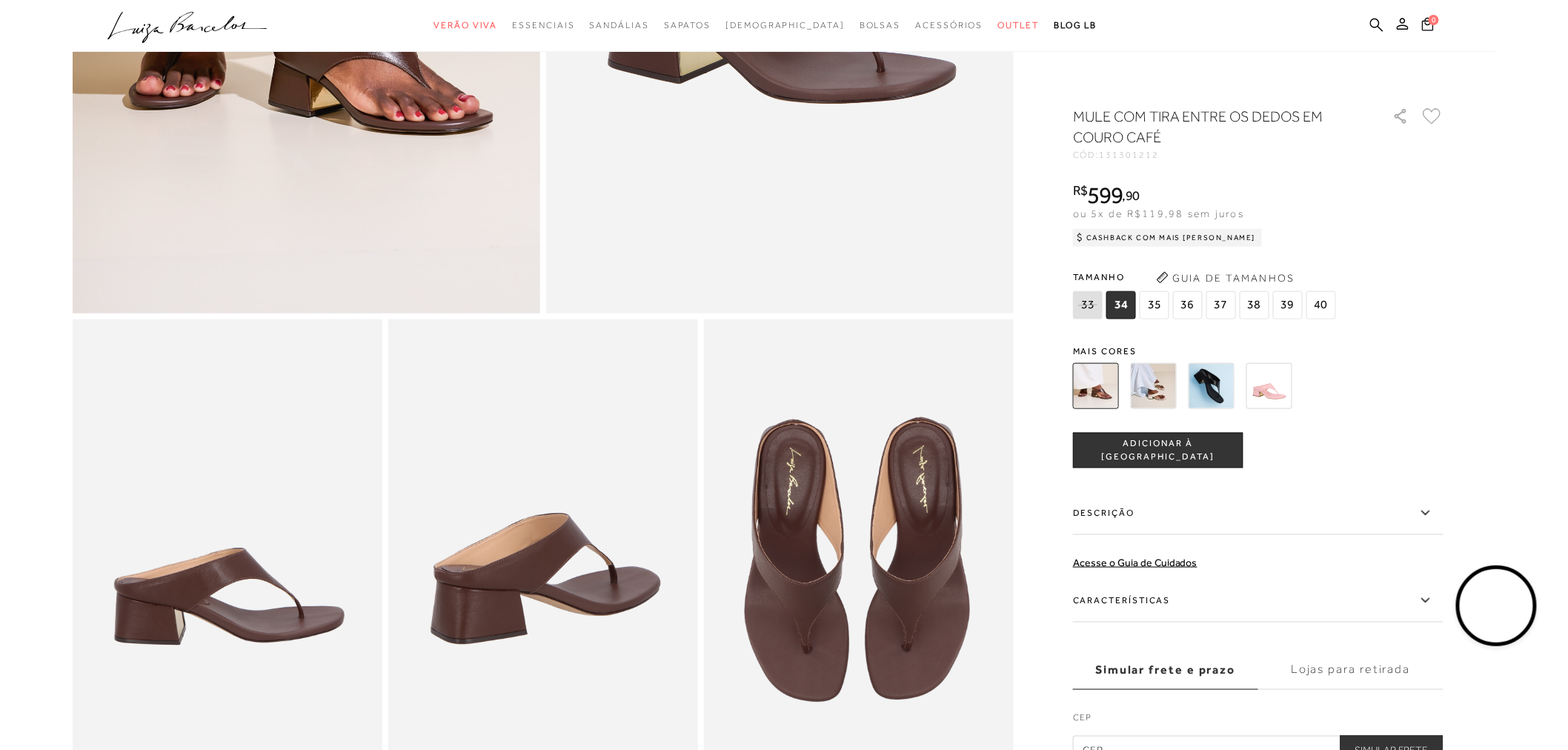
scroll to position [823, 0]
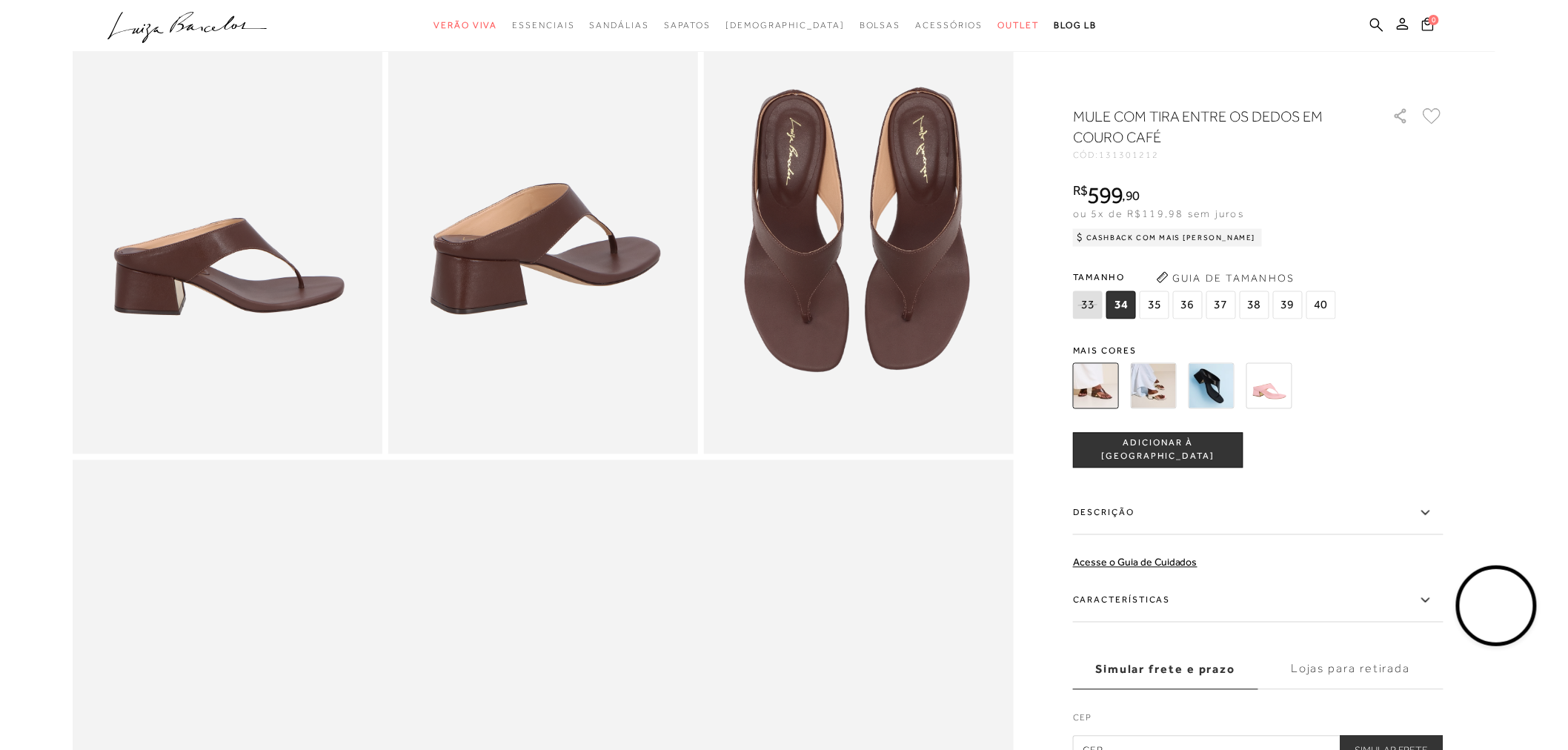
click at [1101, 504] on label "Descrição" at bounding box center [1258, 514] width 370 height 43
click at [0, 0] on input "Descrição" at bounding box center [0, 0] width 0 height 0
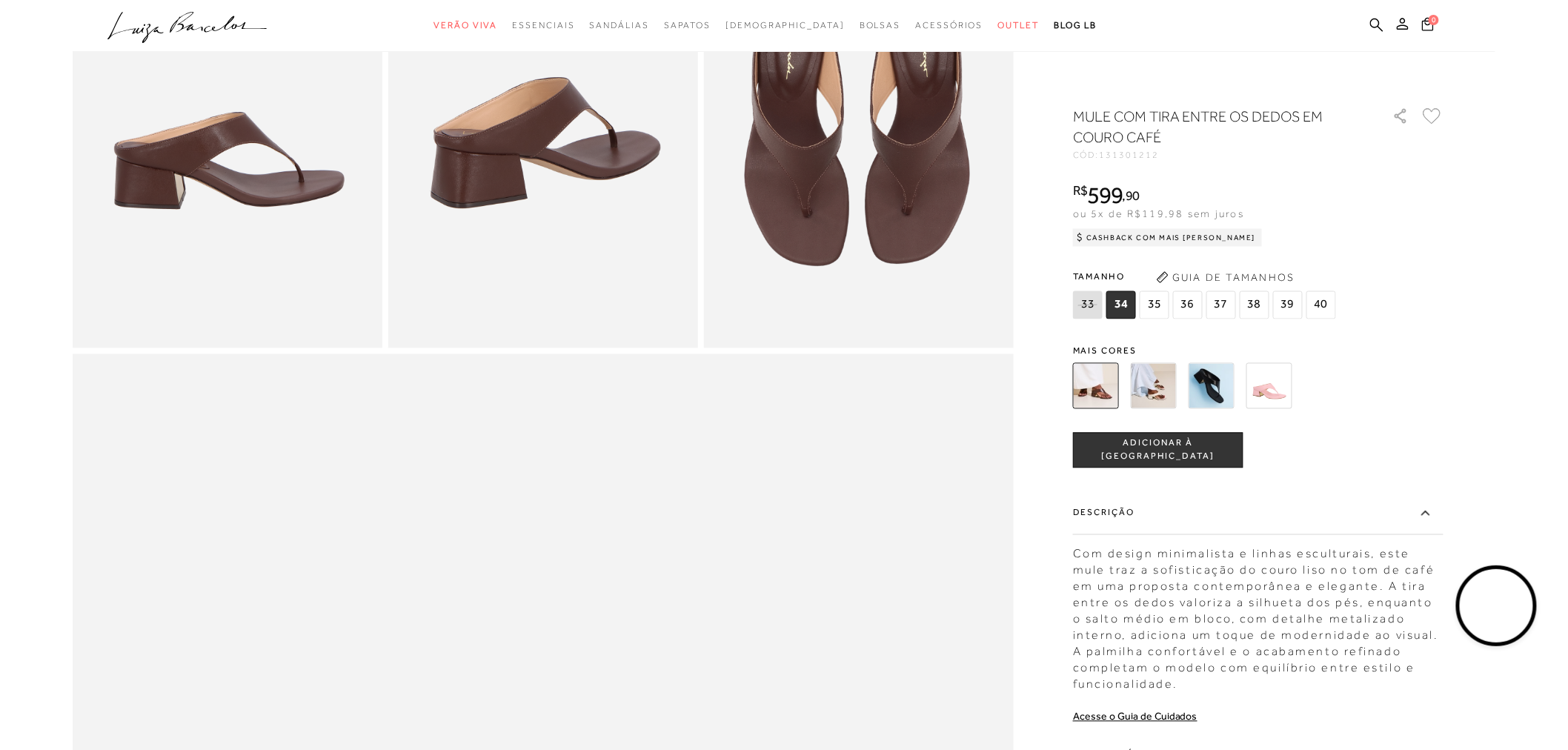
scroll to position [1071, 0]
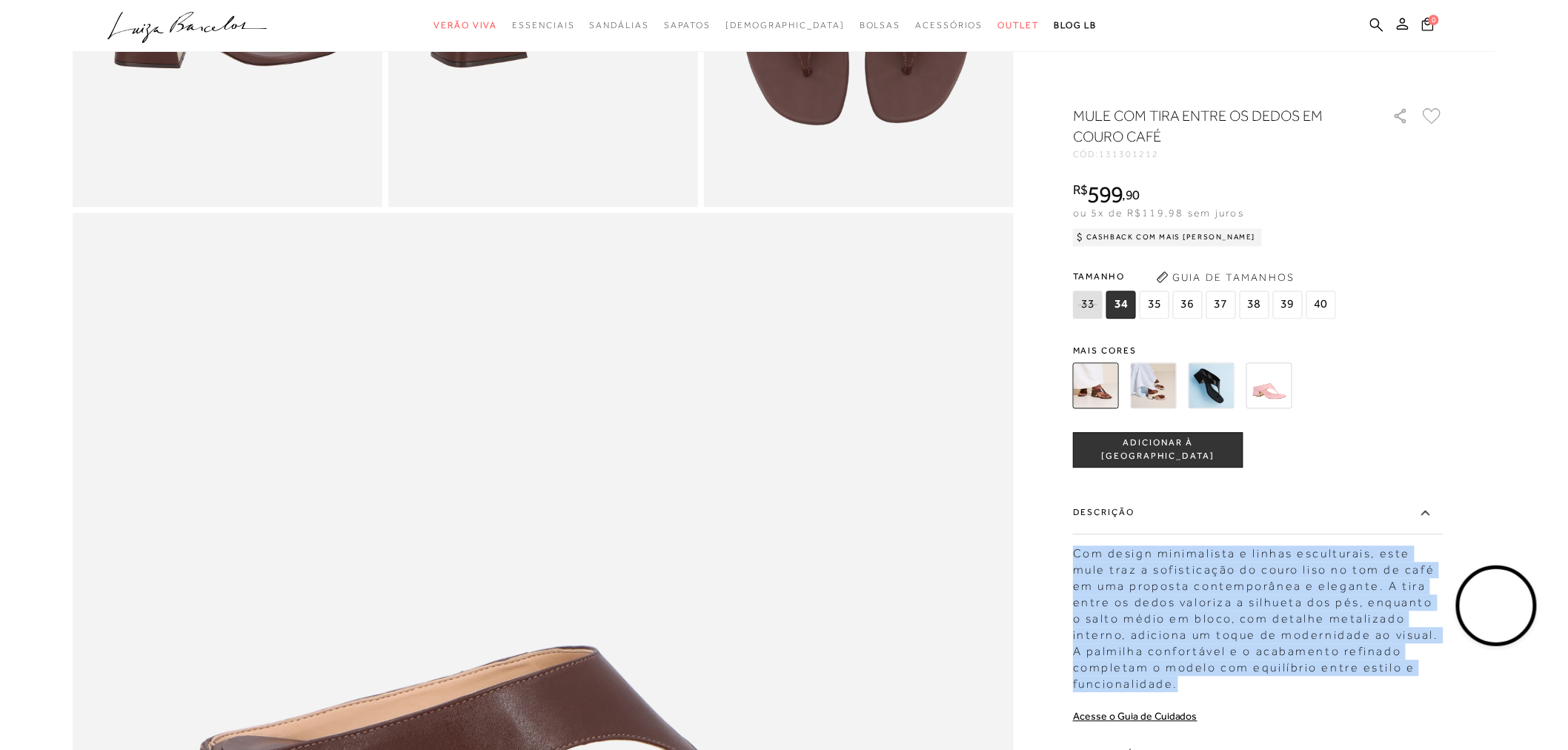
drag, startPoint x: 1075, startPoint y: 554, endPoint x: 1263, endPoint y: 690, distance: 232.0
click at [1263, 690] on div "Com design minimalista e linhas esculturais, este mule traz a sofisticação do c…" at bounding box center [1258, 615] width 370 height 154
copy div "Com design minimalista e linhas esculturais, este mule traz a sofisticação do c…"
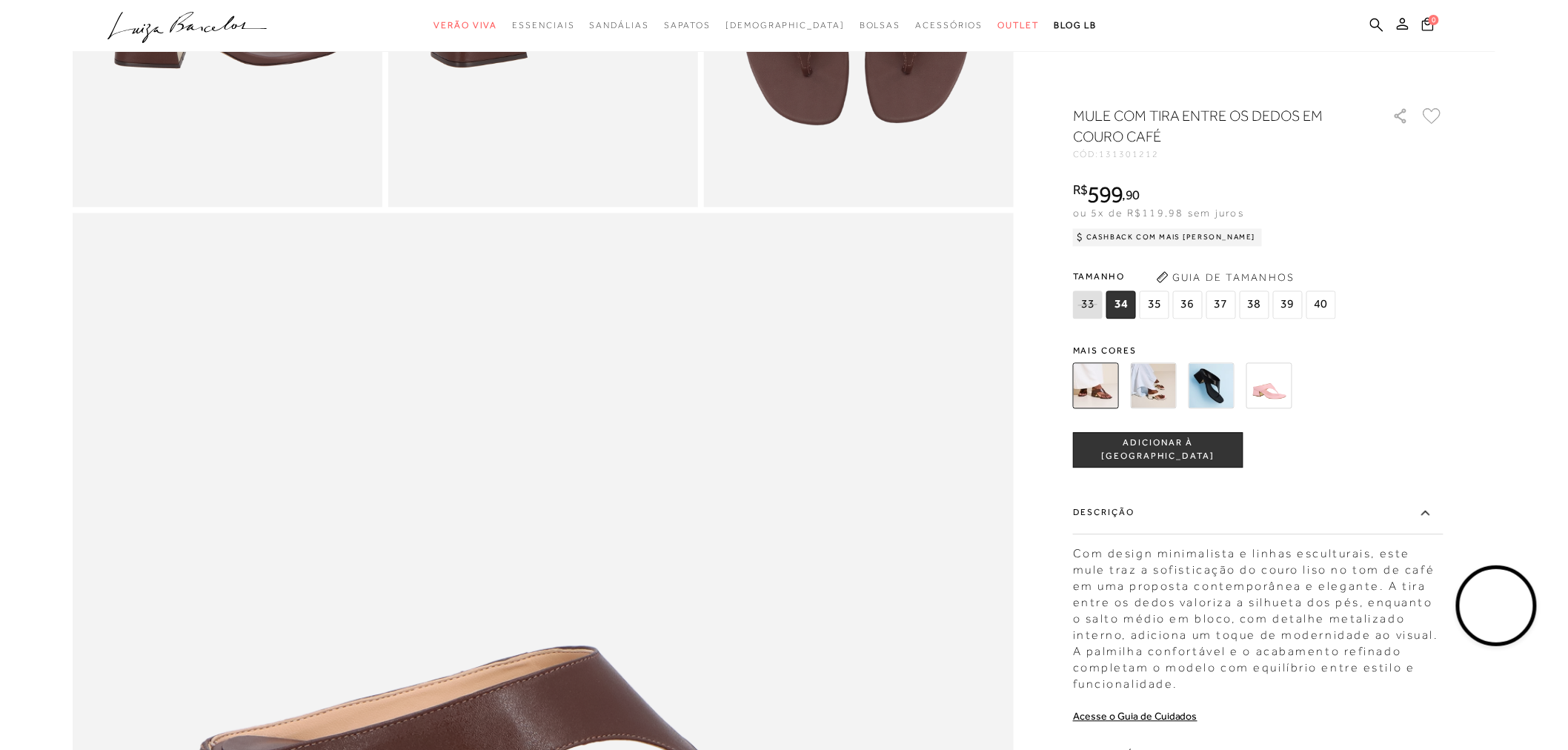
drag, startPoint x: 1072, startPoint y: 158, endPoint x: 1179, endPoint y: 149, distance: 107.4
click at [1179, 149] on div "MULE COM TIRA ENTRE OS DEDOS EM COURO CAFÉ CÓD: 131301212" at bounding box center [1224, 133] width 304 height 53
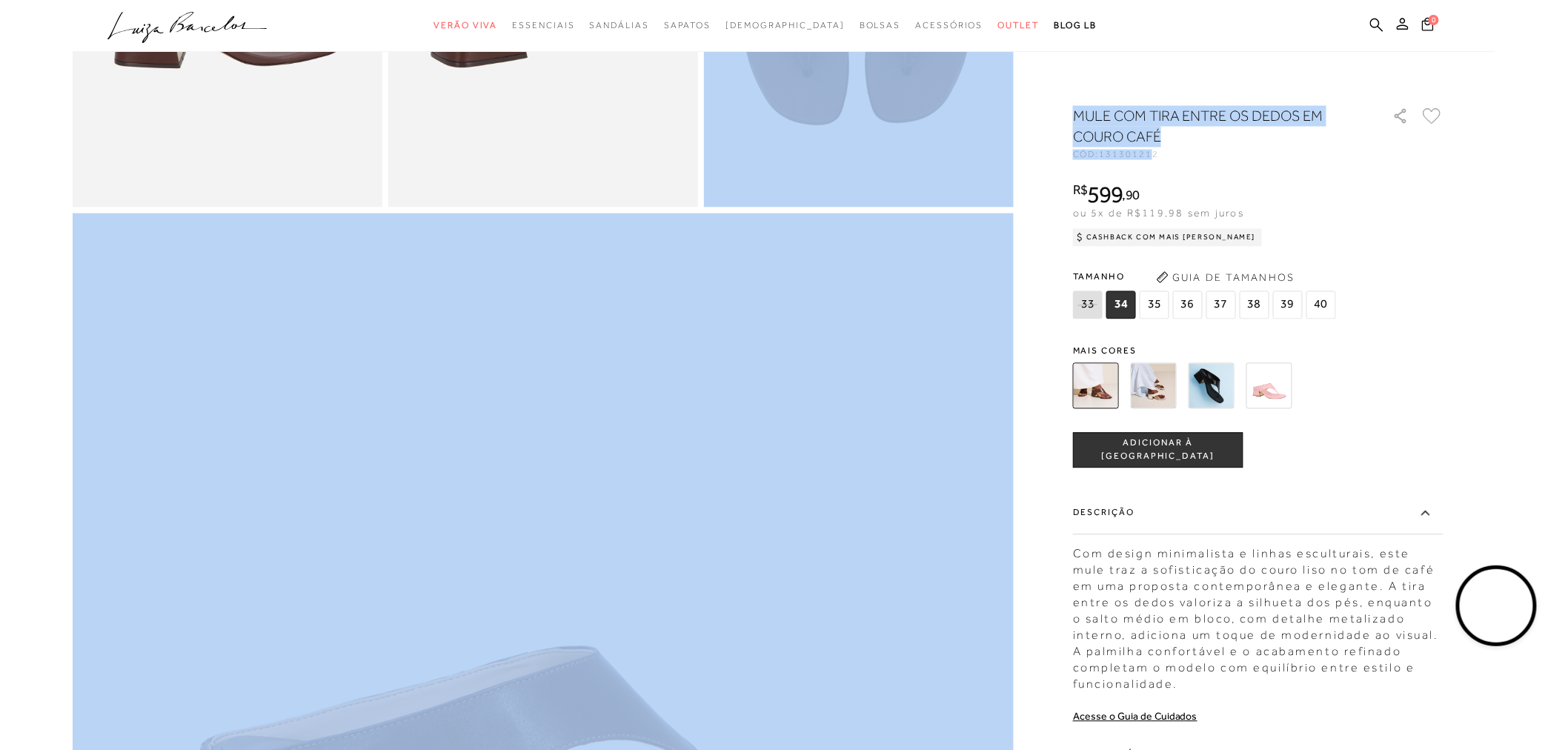
drag, startPoint x: 1155, startPoint y: 152, endPoint x: 1056, endPoint y: 157, distance: 99.1
click at [1056, 157] on div at bounding box center [784, 329] width 1423 height 2590
click at [1057, 157] on div at bounding box center [784, 329] width 1423 height 2590
click at [1068, 157] on div at bounding box center [784, 329] width 1423 height 2590
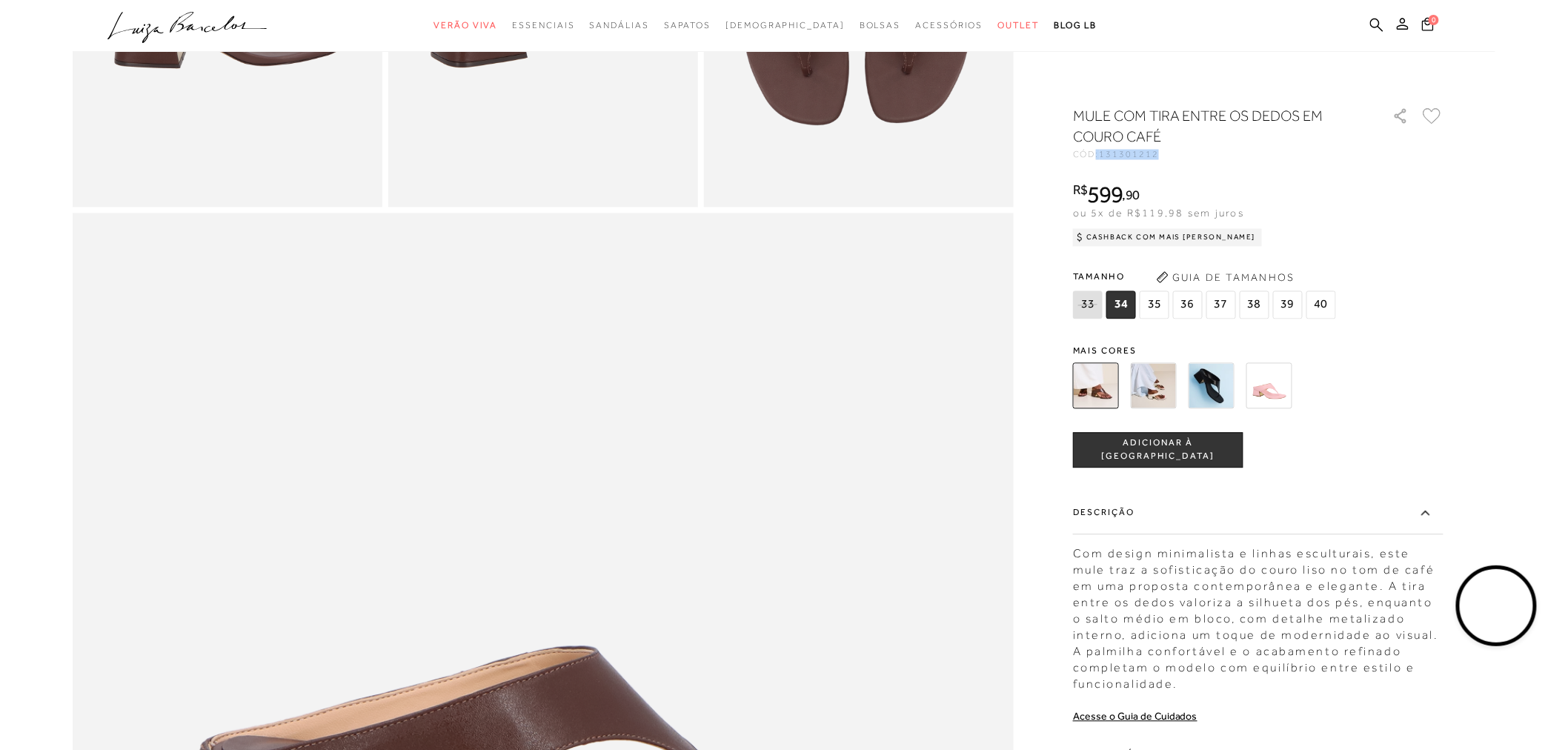
drag, startPoint x: 1075, startPoint y: 156, endPoint x: 1170, endPoint y: 163, distance: 95.3
click at [1170, 163] on div "MULE COM TIRA ENTRE OS DEDOS EM COURO CAFÉ CÓD: 131301212 × É necessário seleci…" at bounding box center [1258, 513] width 370 height 814
copy div "CÓD: 131301212"
